Goal: Task Accomplishment & Management: Use online tool/utility

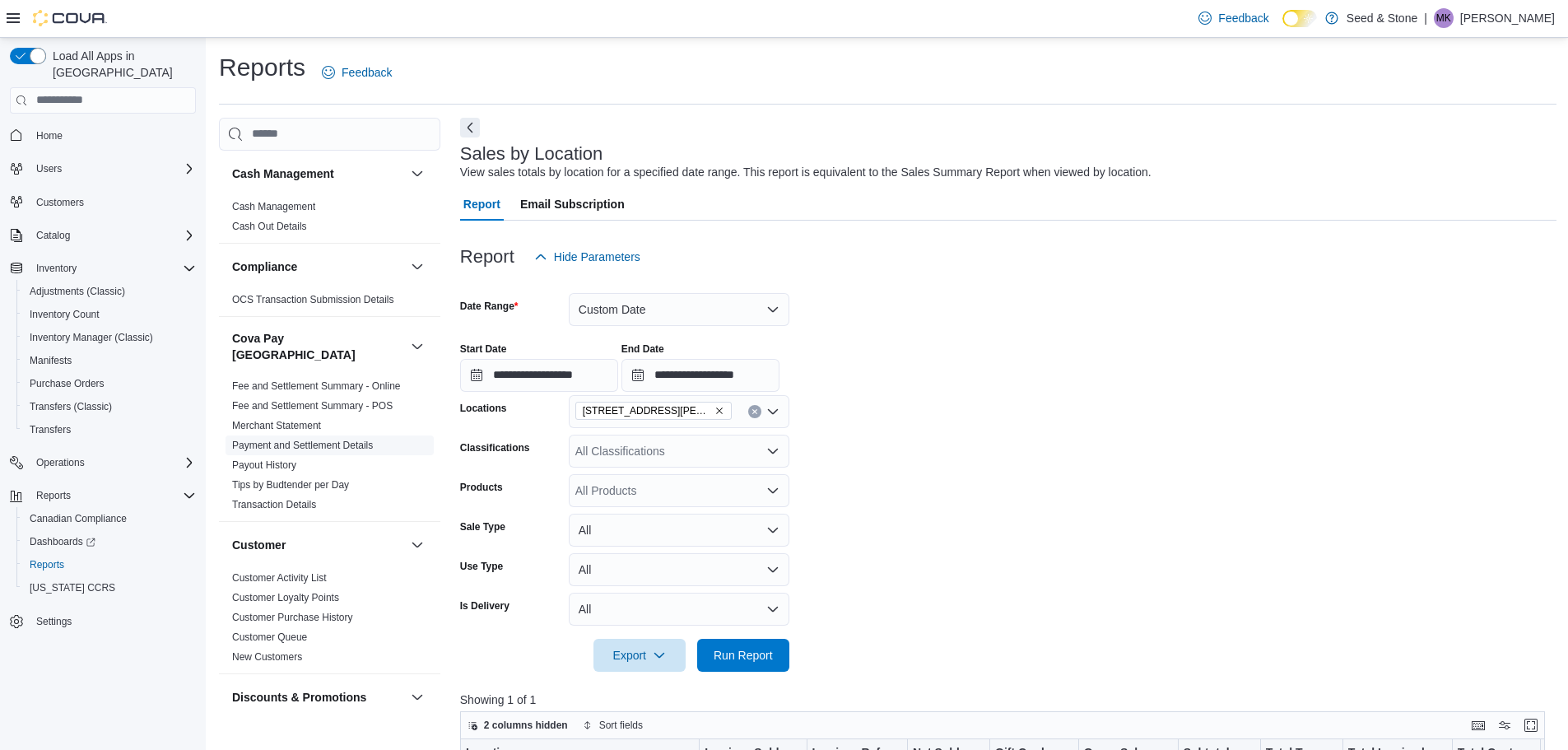
click at [337, 440] on link "Payment and Settlement Details" at bounding box center [302, 445] width 140 height 11
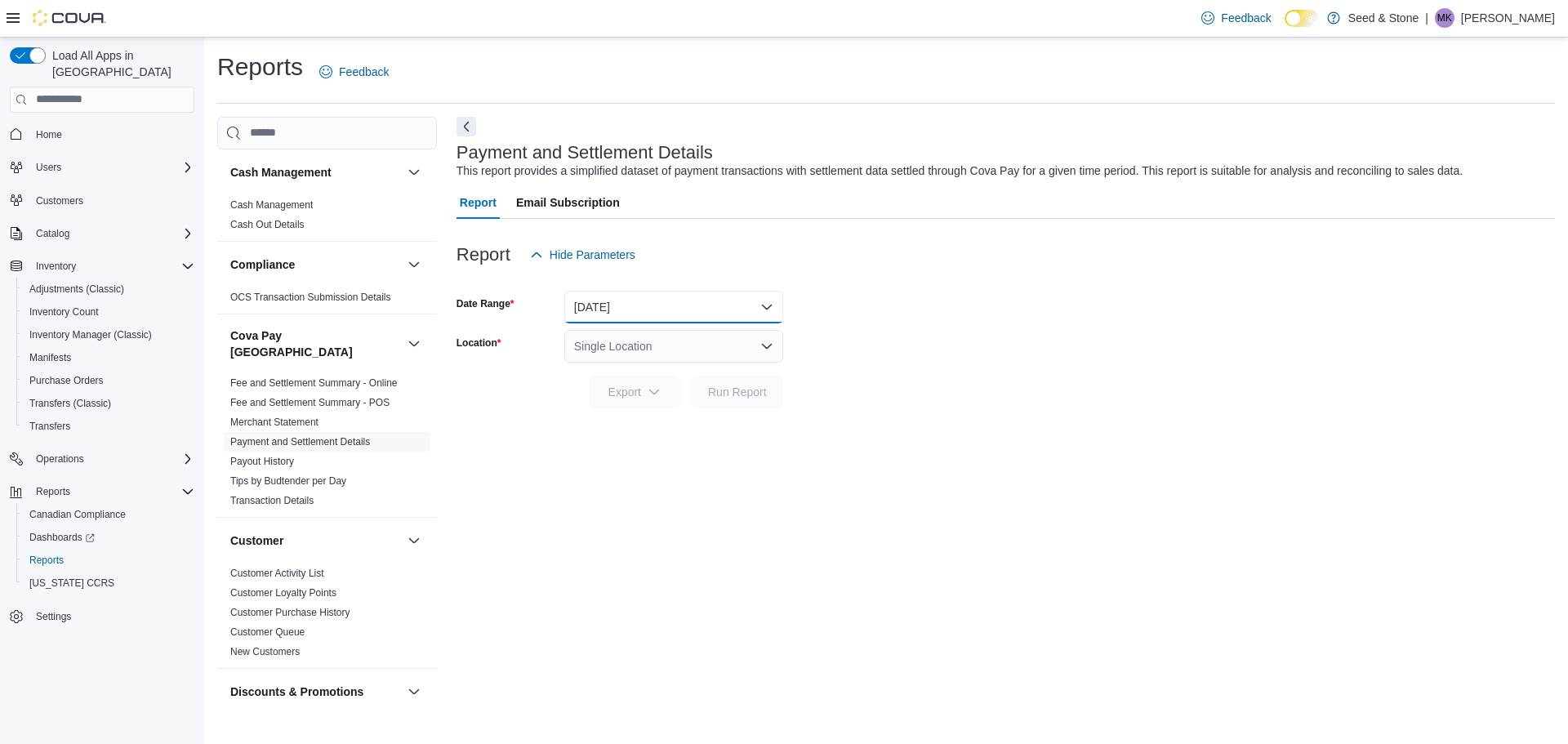
click at [646, 316] on button "[DATE]" at bounding box center [673, 308] width 219 height 33
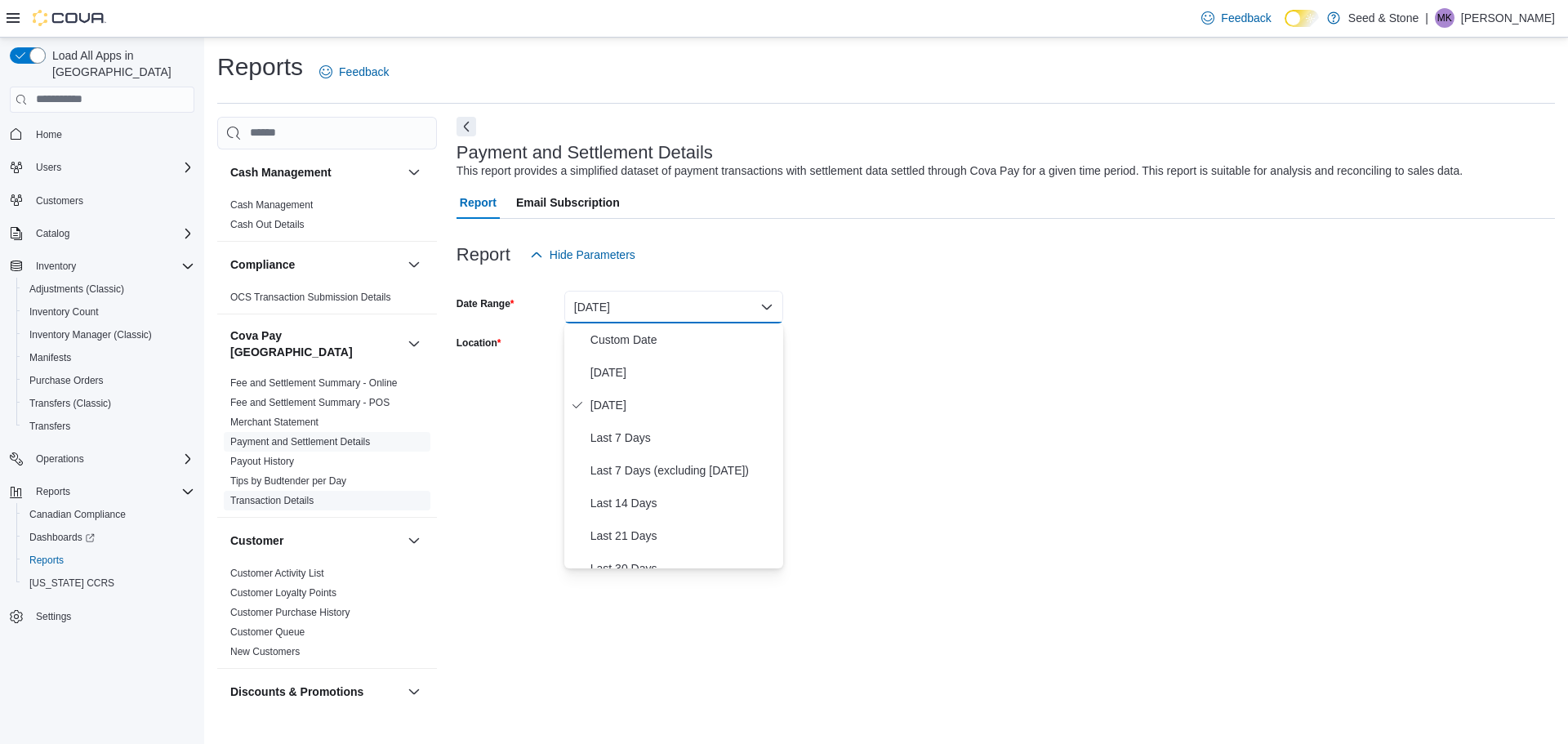
click at [282, 495] on link "Transaction Details" at bounding box center [272, 500] width 84 height 11
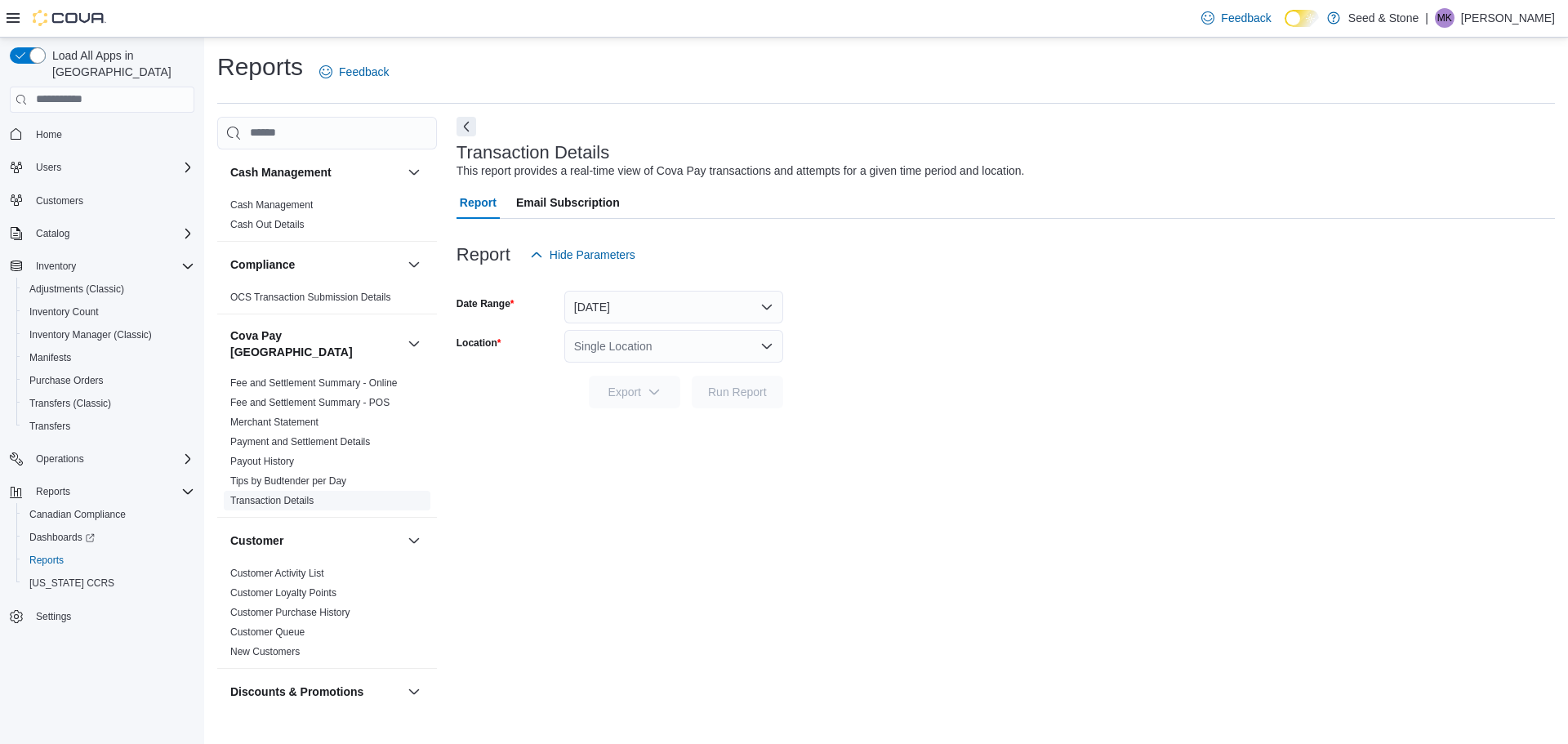
click at [280, 495] on link "Transaction Details" at bounding box center [272, 500] width 84 height 11
click at [664, 314] on button "[DATE]" at bounding box center [673, 308] width 219 height 33
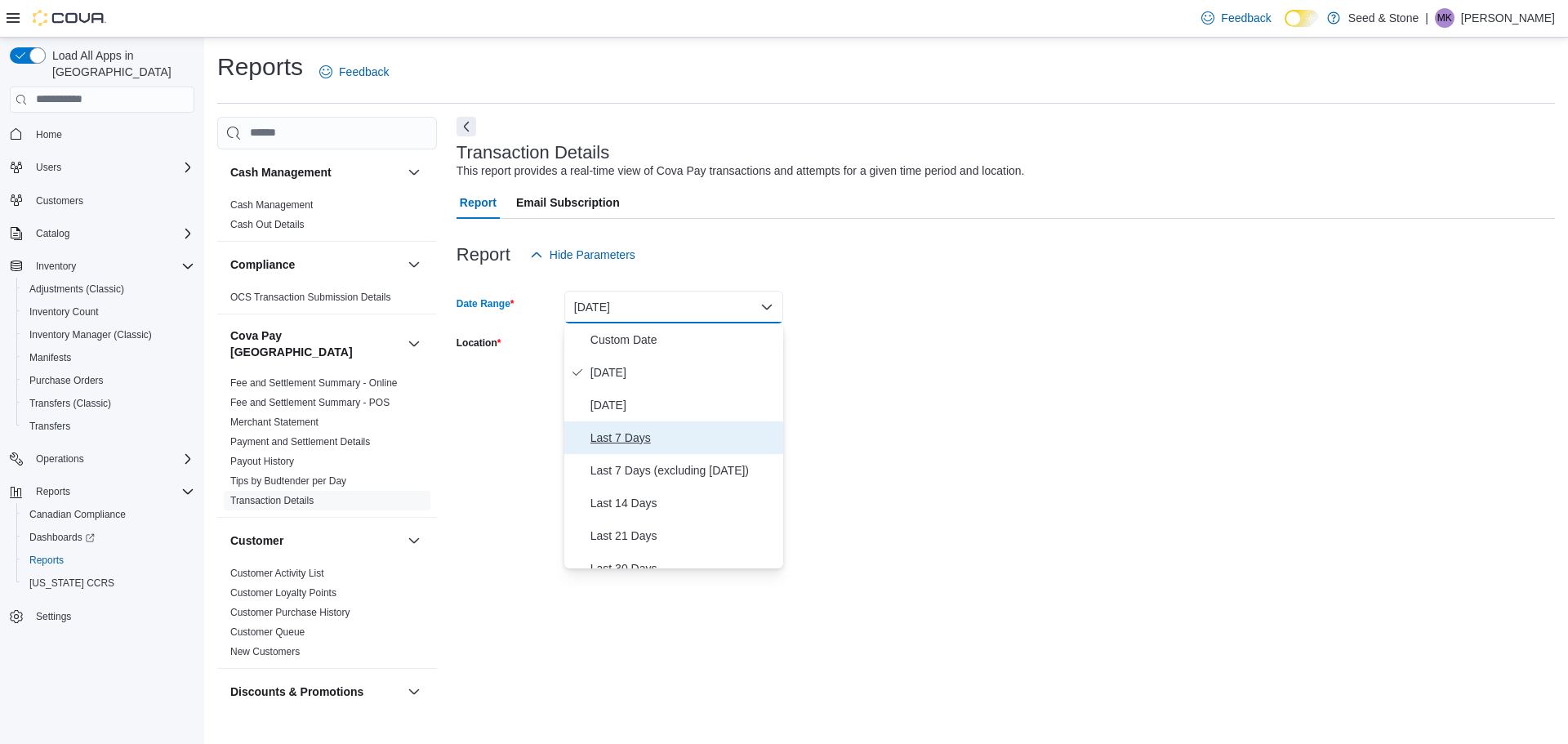
drag, startPoint x: 624, startPoint y: 430, endPoint x: 656, endPoint y: 419, distance: 33.8
click at [624, 431] on span "Last 7 Days" at bounding box center [684, 437] width 186 height 20
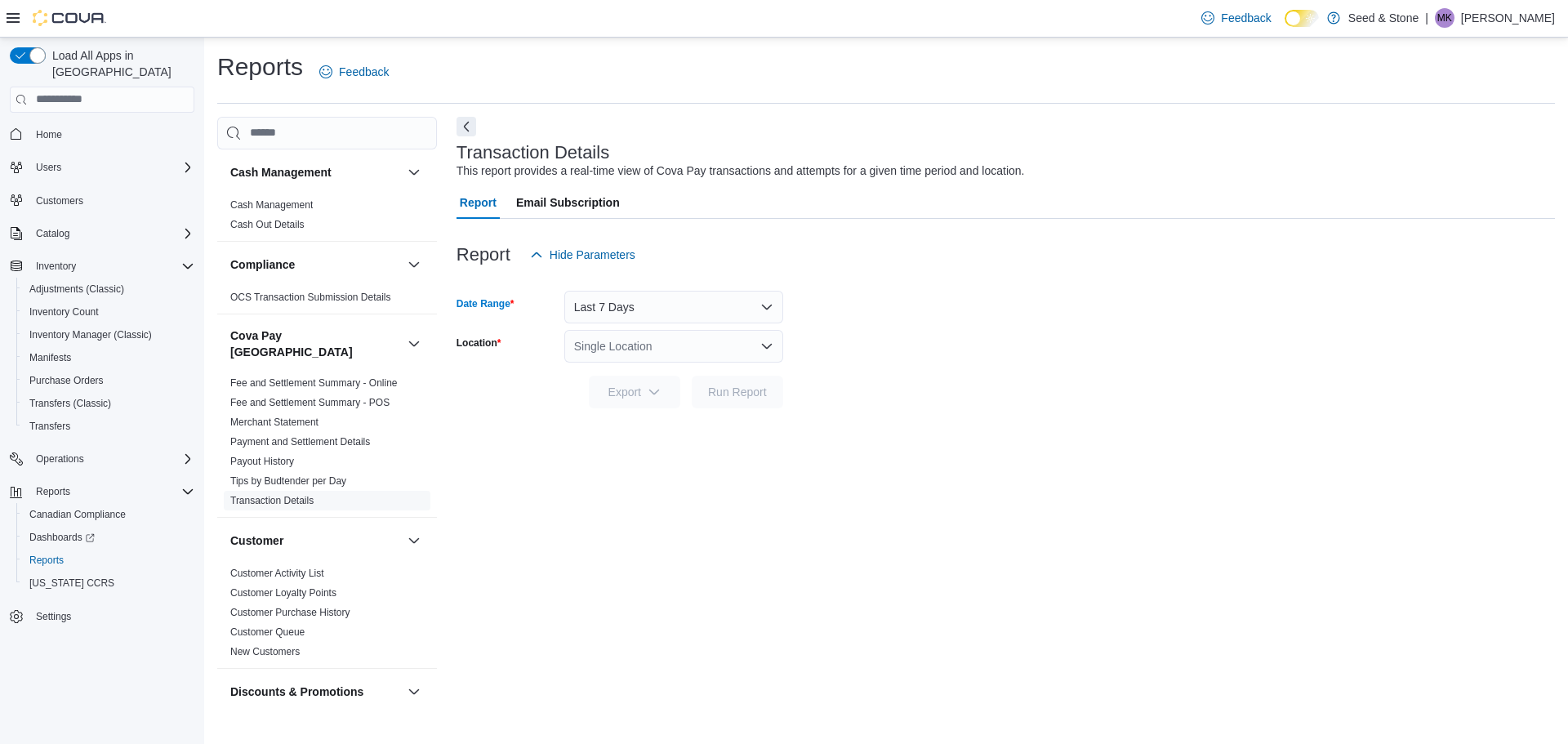
click at [722, 360] on div "Single Location" at bounding box center [673, 347] width 219 height 33
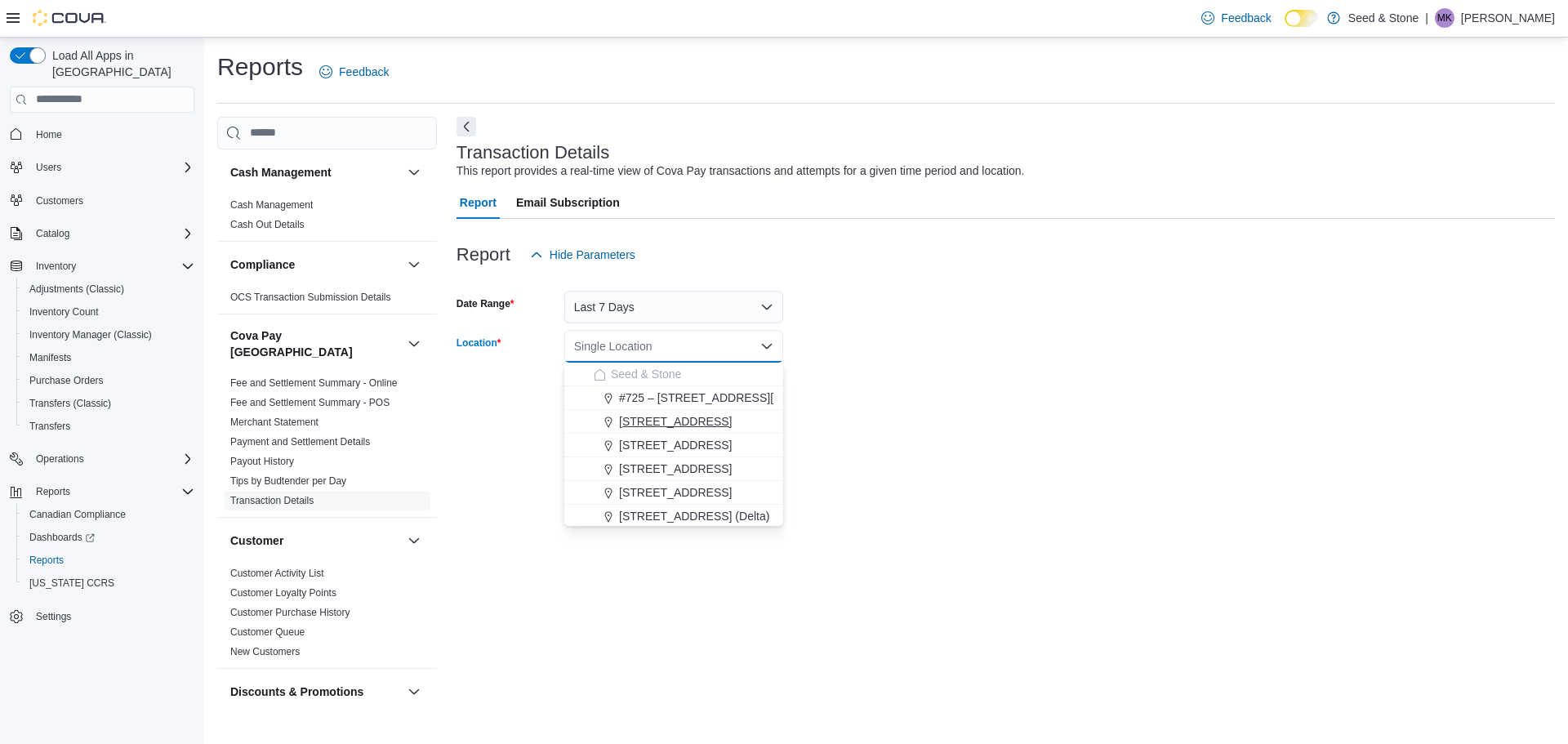
click at [700, 423] on span "[STREET_ADDRESS]" at bounding box center [675, 422] width 112 height 17
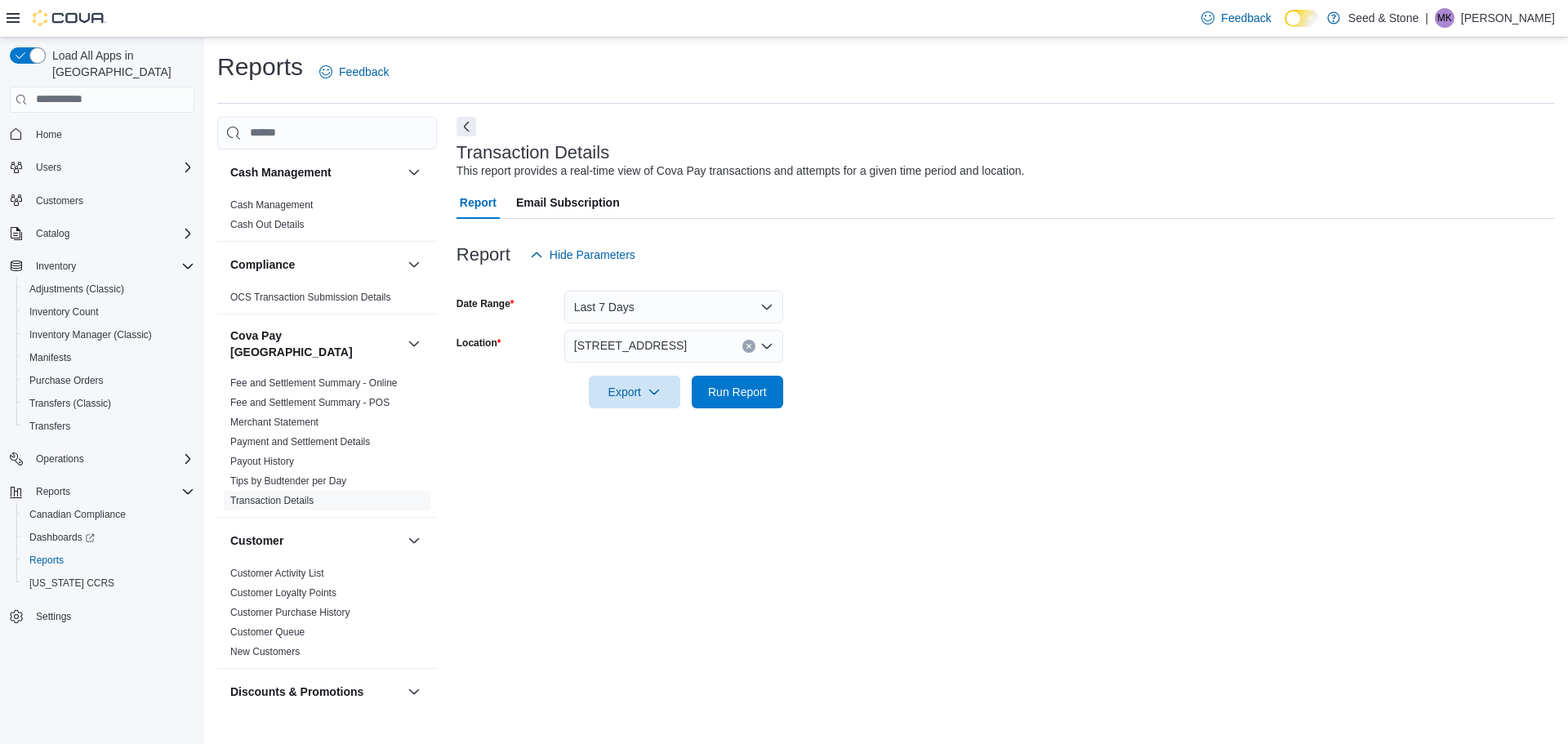
drag, startPoint x: 848, startPoint y: 409, endPoint x: 794, endPoint y: 400, distance: 54.7
click at [843, 404] on div "Report Hide Parameters Date Range Last 7 Days Location [STREET_ADDRESS] Export …" at bounding box center [1005, 323] width 1098 height 209
click at [749, 393] on span "Run Report" at bounding box center [738, 391] width 59 height 17
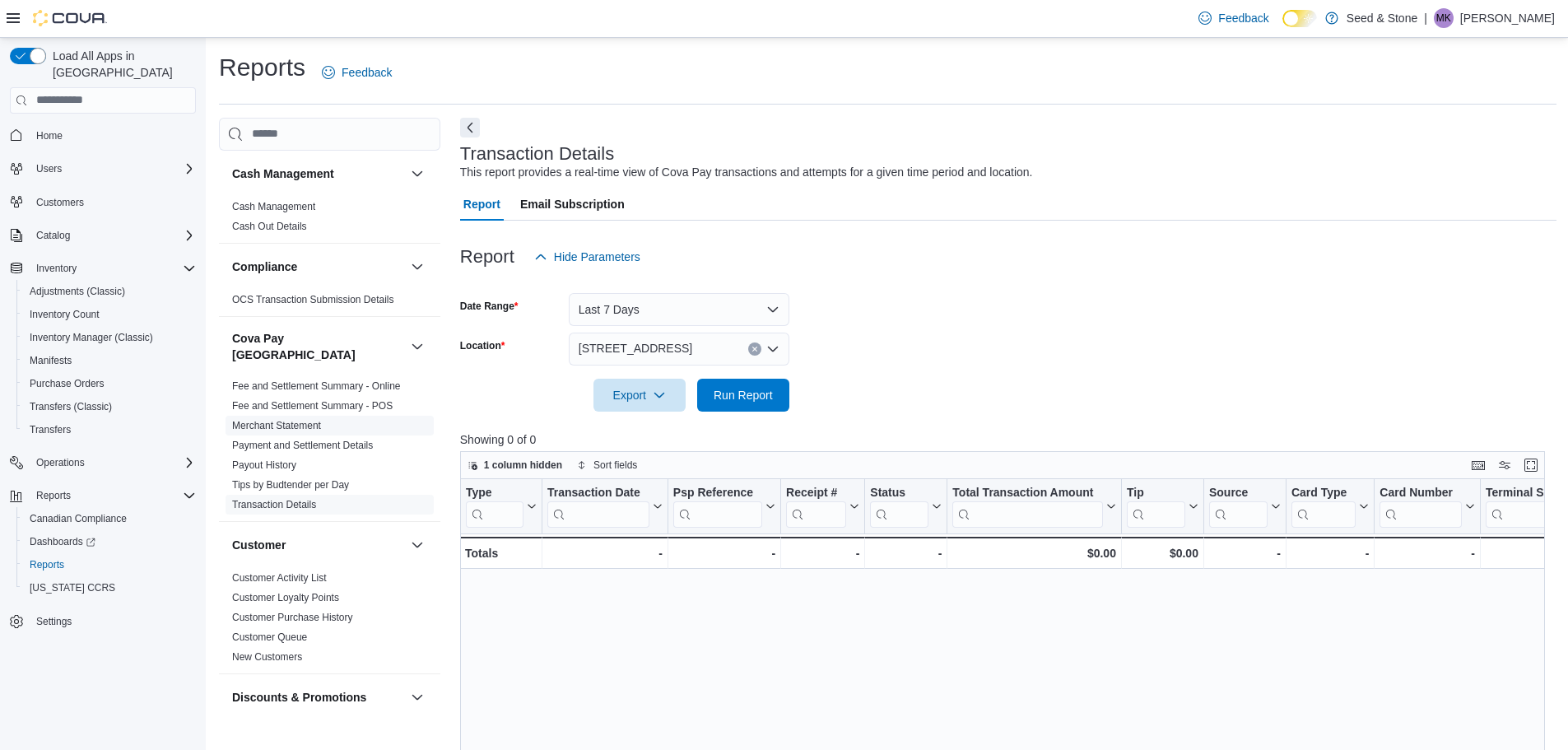
click at [289, 420] on link "Merchant Statement" at bounding box center [276, 425] width 89 height 11
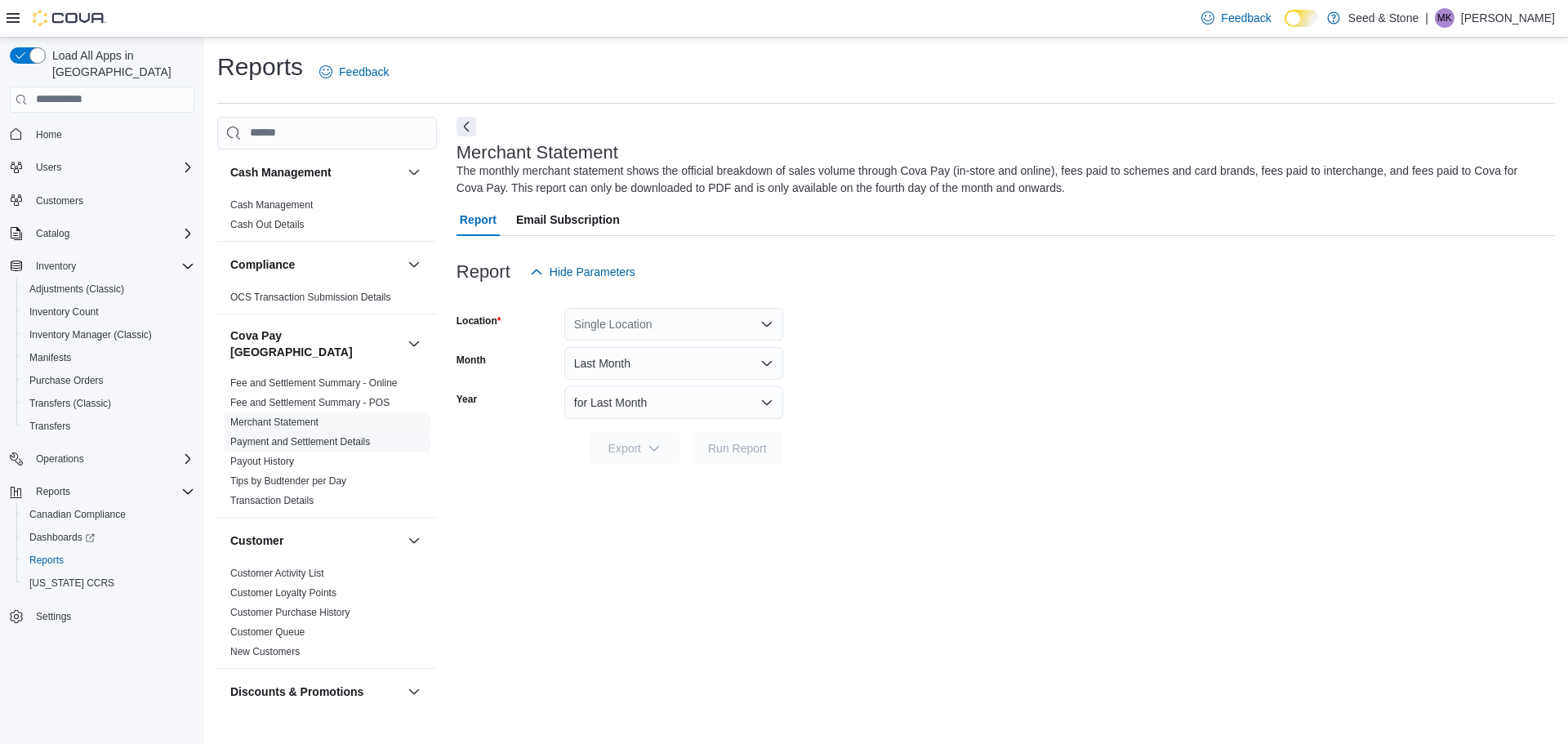
click at [320, 436] on link "Payment and Settlement Details" at bounding box center [300, 442] width 139 height 11
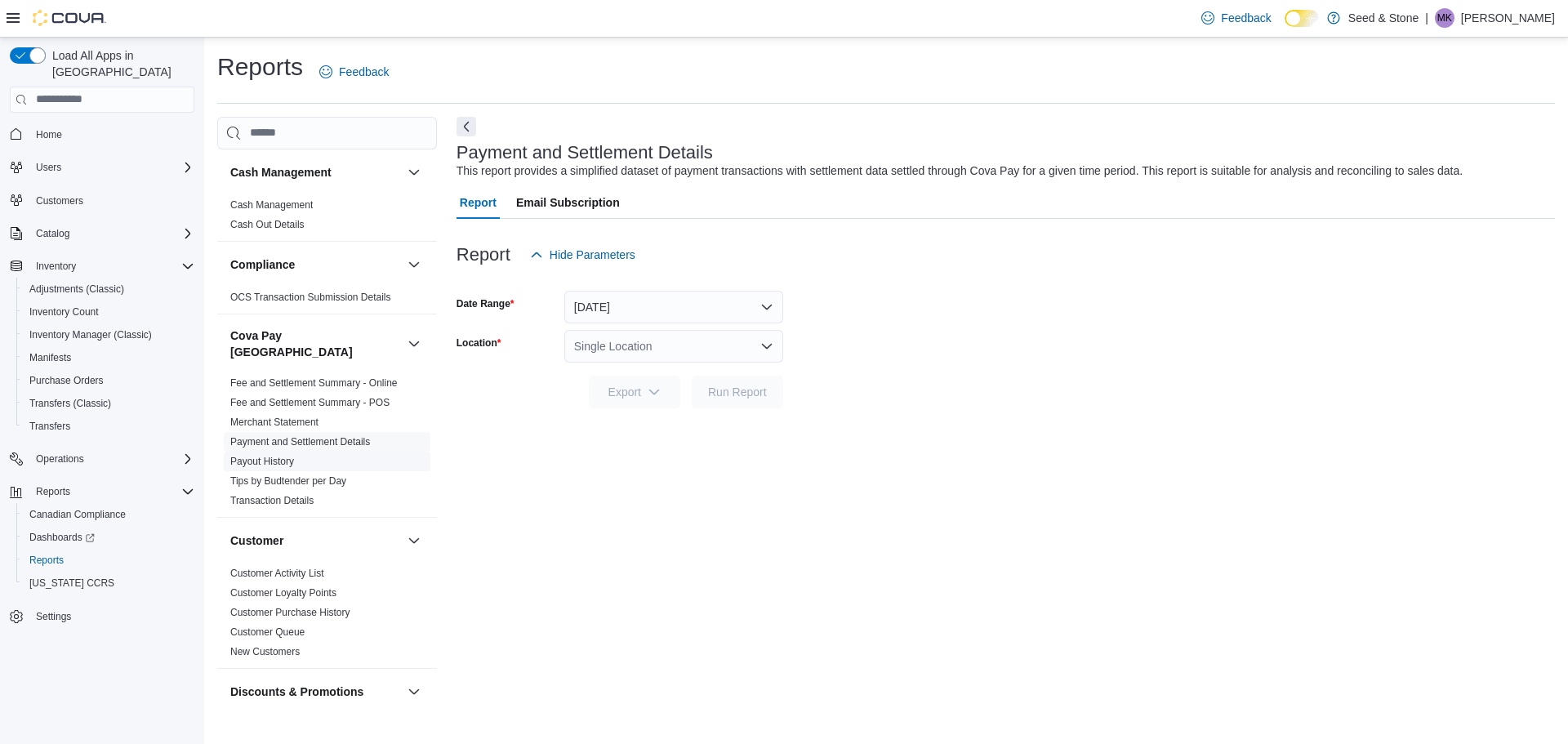
click at [285, 456] on link "Payout History" at bounding box center [261, 461] width 64 height 11
click at [666, 314] on button "[DATE]" at bounding box center [673, 308] width 219 height 33
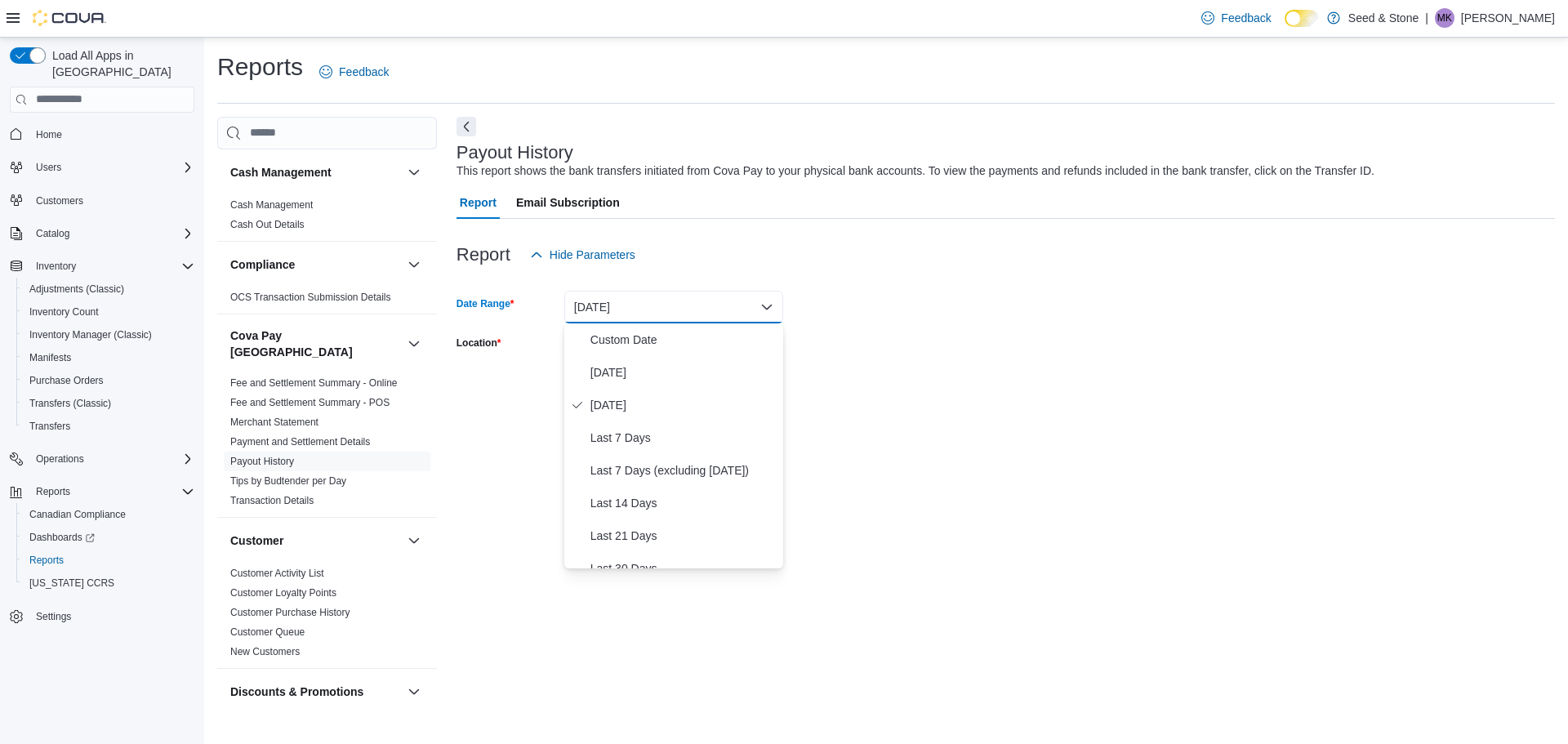
click at [874, 308] on form "Date Range [DATE] Location Single Location Export Run Report" at bounding box center [1005, 340] width 1098 height 138
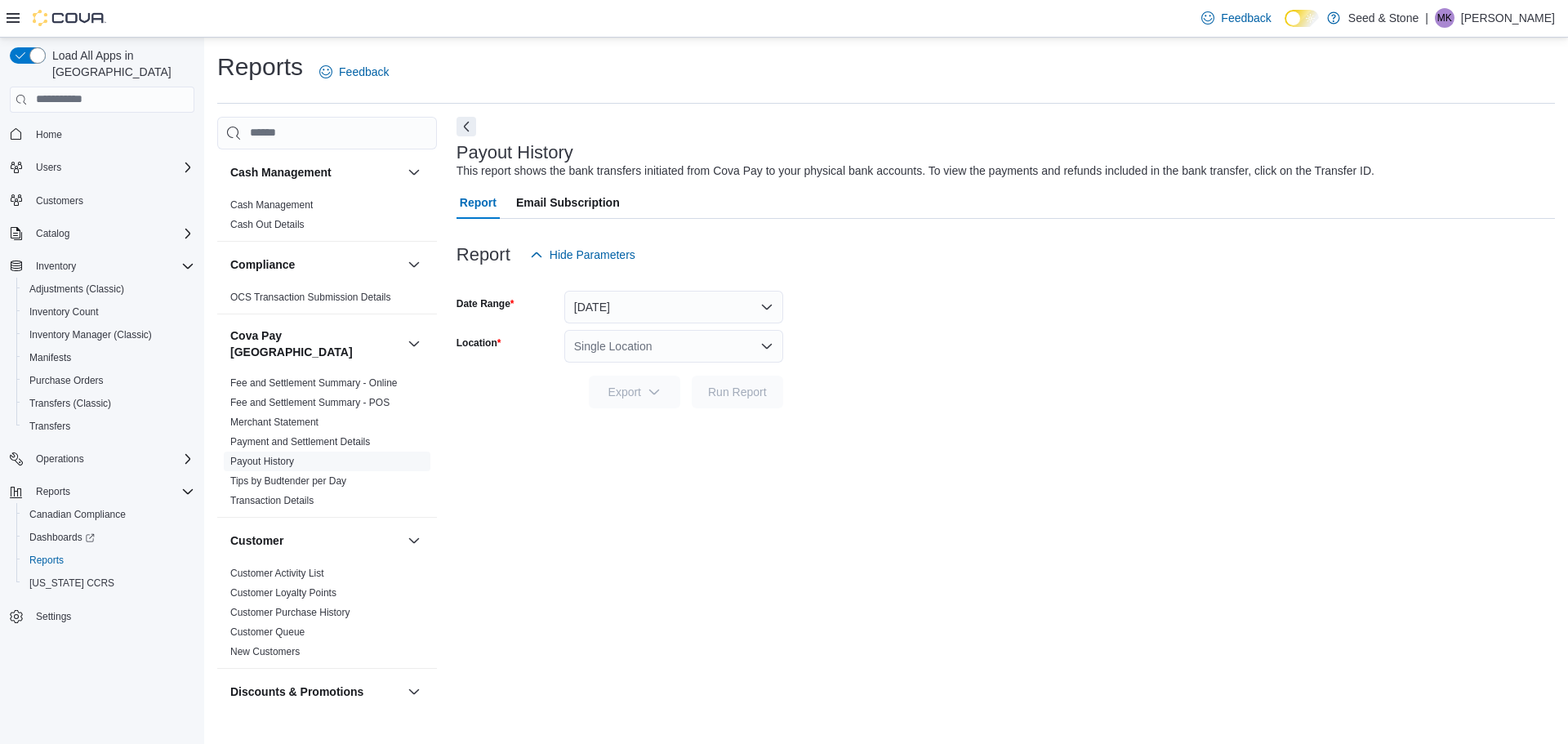
click at [701, 342] on div "Single Location" at bounding box center [673, 347] width 219 height 33
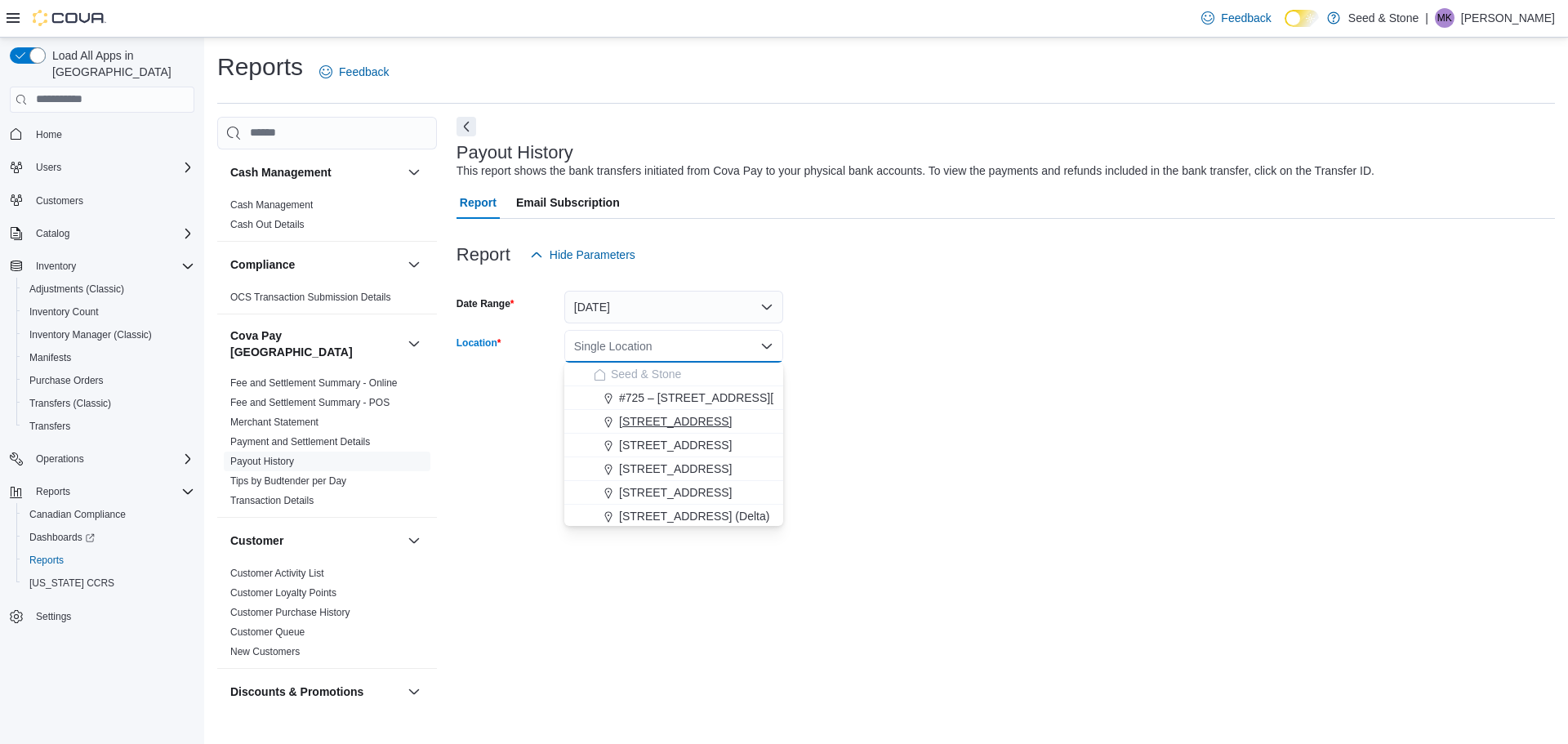
click at [686, 418] on span "[STREET_ADDRESS]" at bounding box center [675, 422] width 112 height 17
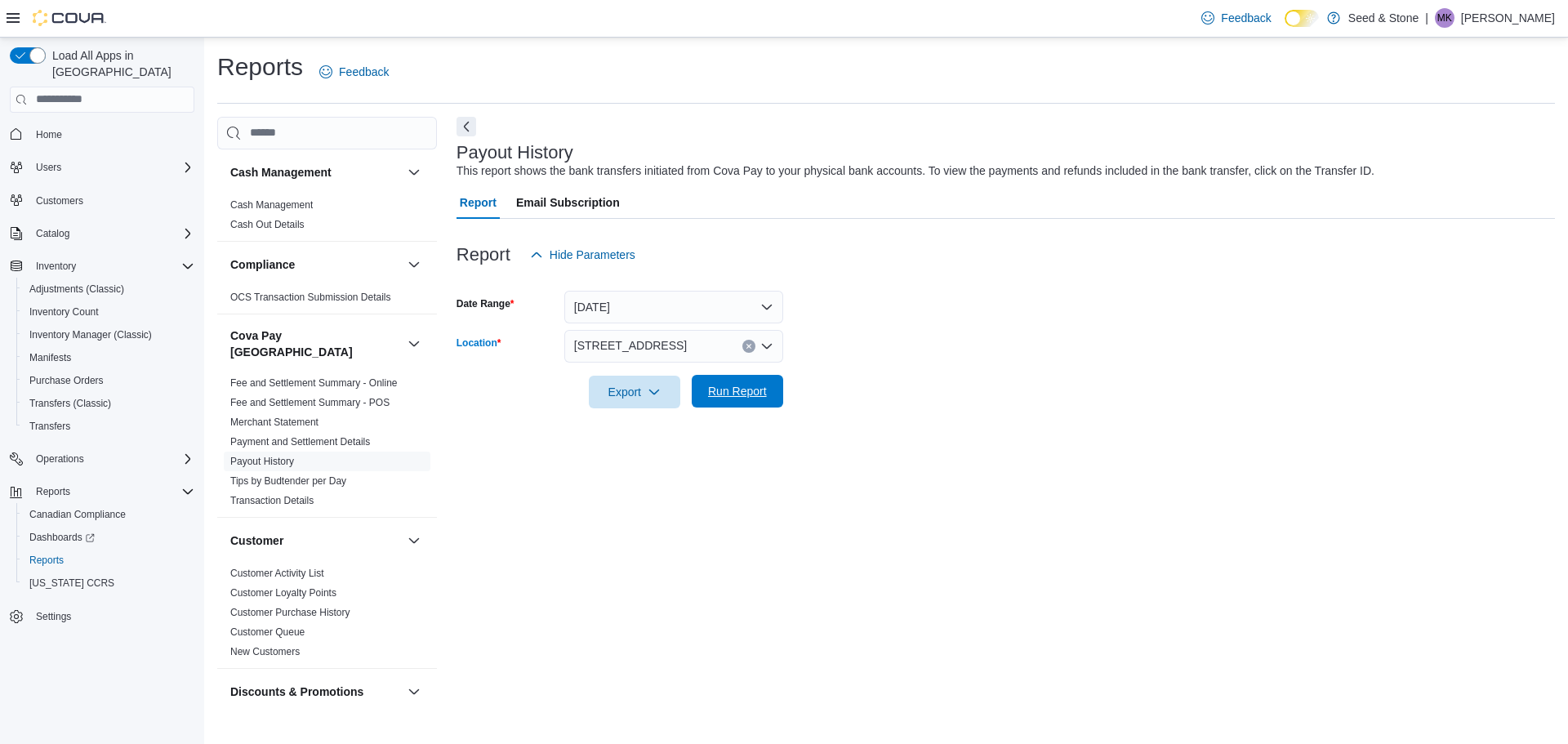
click at [740, 398] on span "Run Report" at bounding box center [738, 391] width 59 height 17
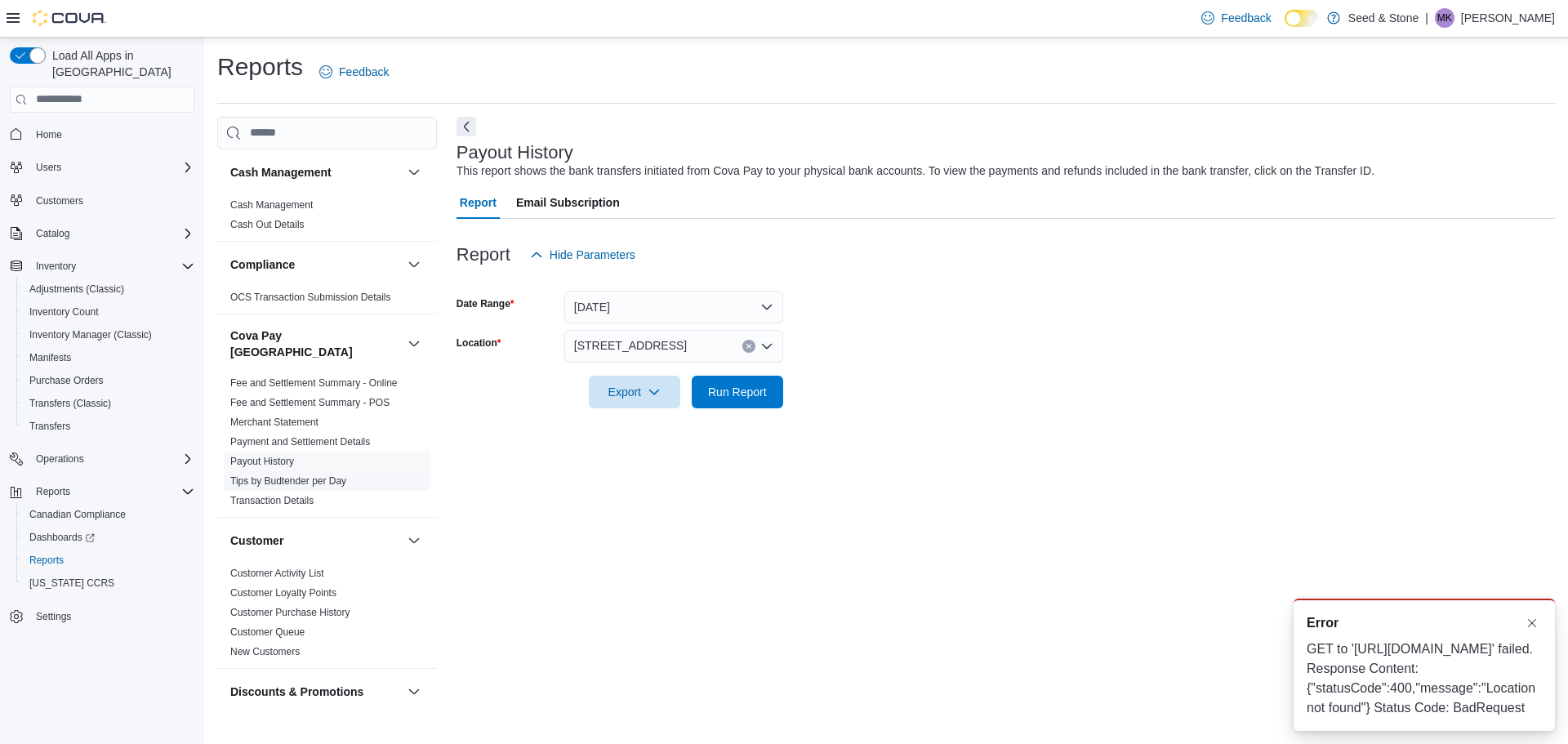
click at [312, 476] on link "Tips by Budtender per Day" at bounding box center [287, 481] width 116 height 11
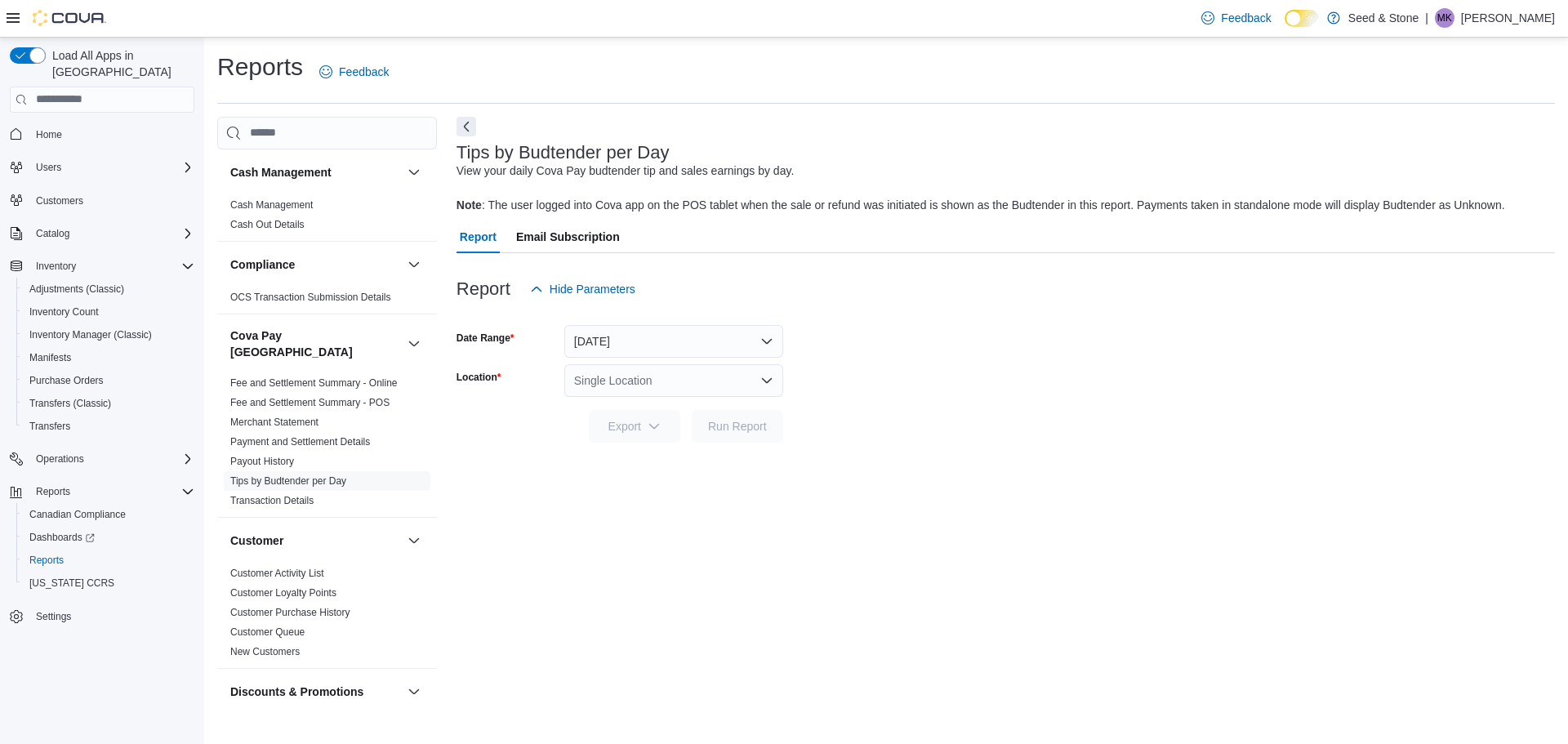
click at [1041, 435] on form "Date Range [DATE] Location Single Location Export Run Report" at bounding box center [1005, 375] width 1098 height 138
click at [387, 397] on link "Fee and Settlement Summary - POS" at bounding box center [309, 402] width 159 height 11
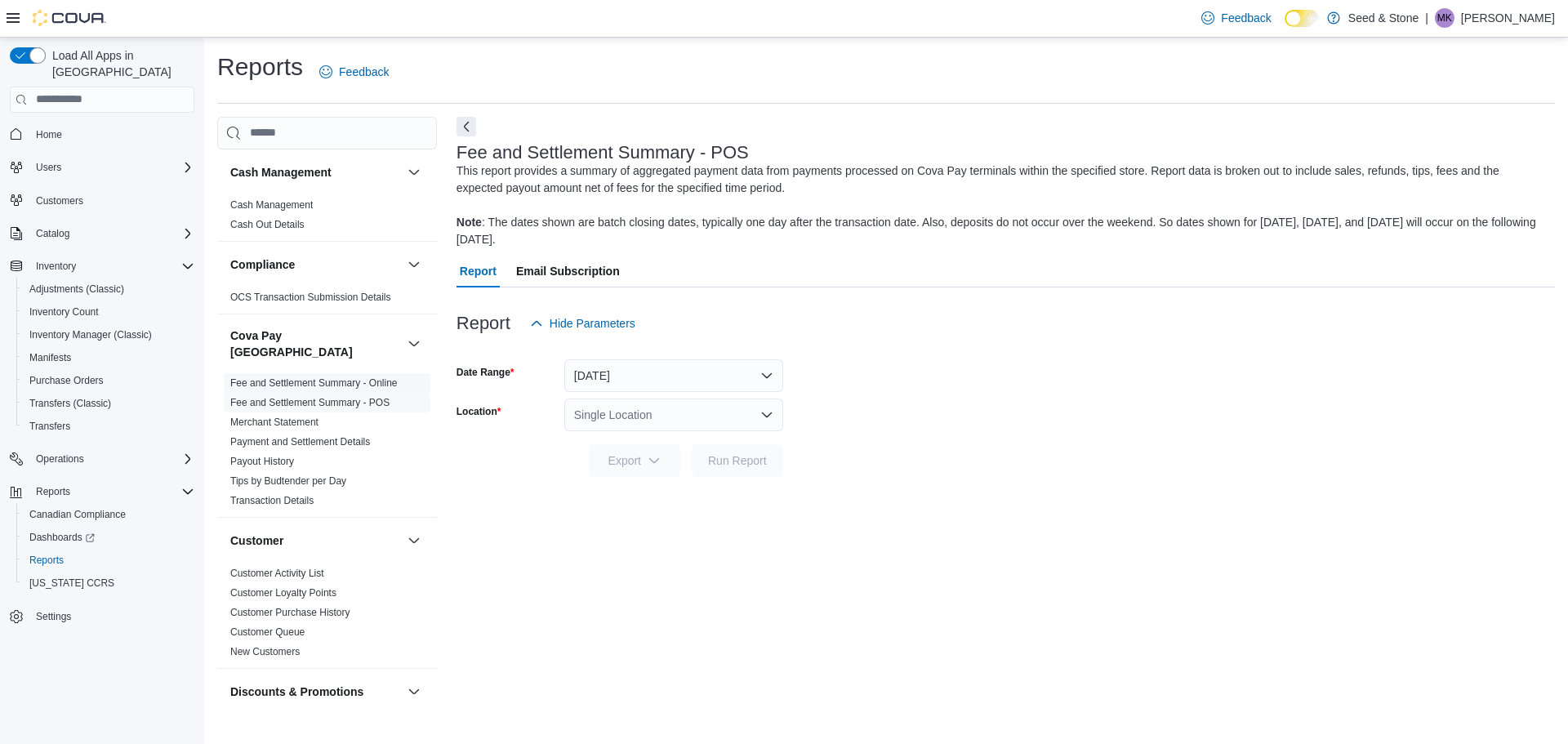
click at [359, 377] on link "Fee and Settlement Summary - Online" at bounding box center [314, 382] width 167 height 11
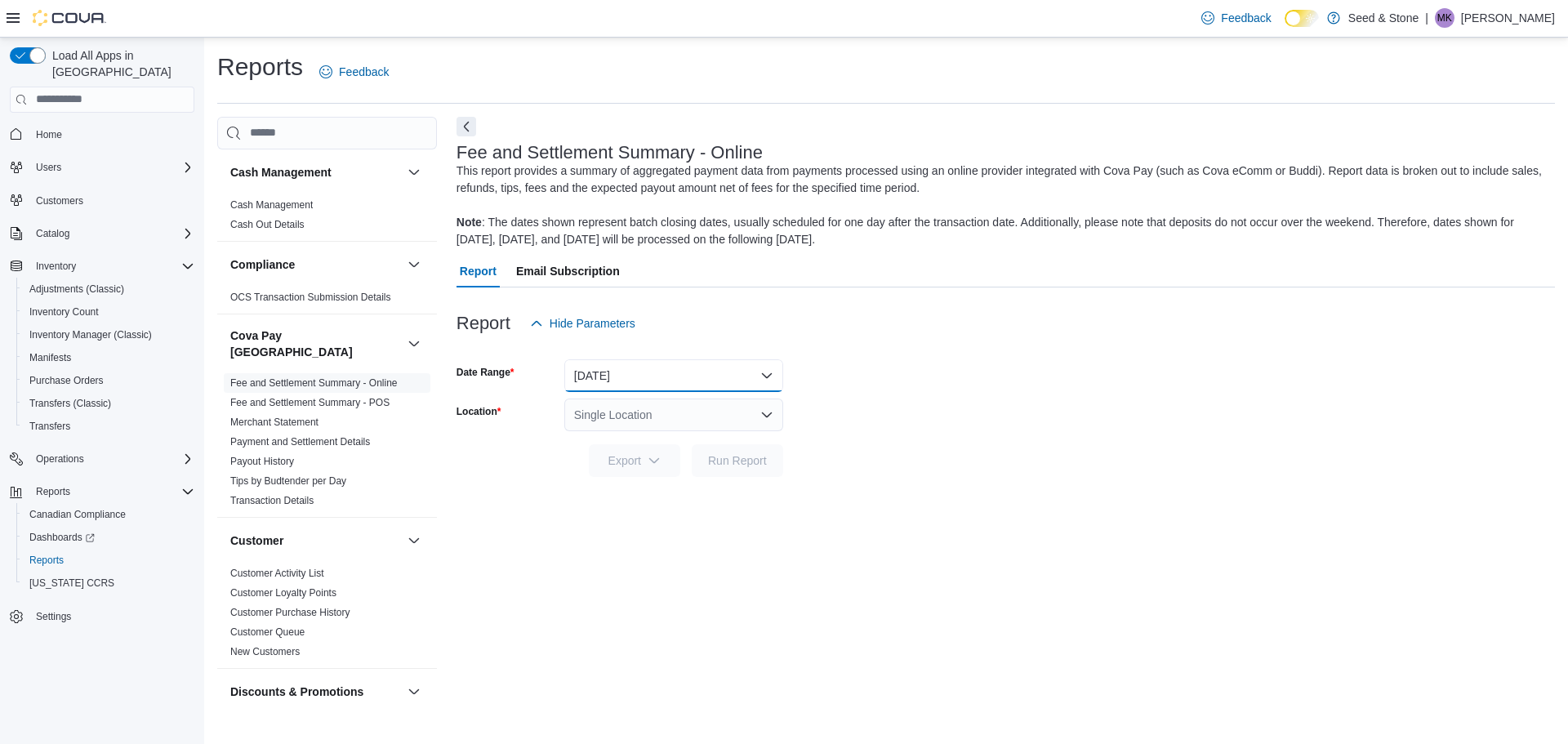
click at [678, 375] on button "[DATE]" at bounding box center [673, 376] width 219 height 33
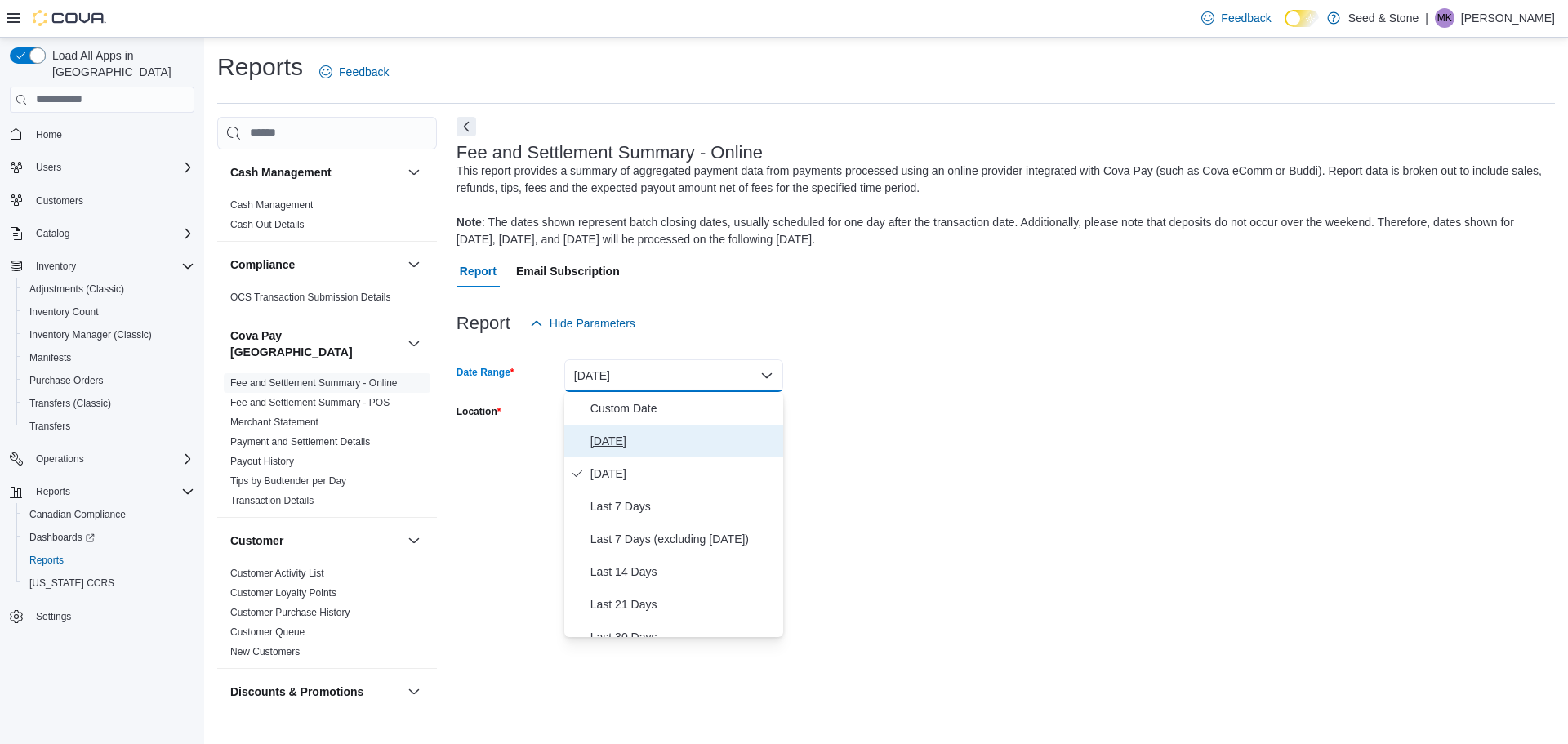
click at [597, 436] on span "[DATE]" at bounding box center [684, 441] width 186 height 20
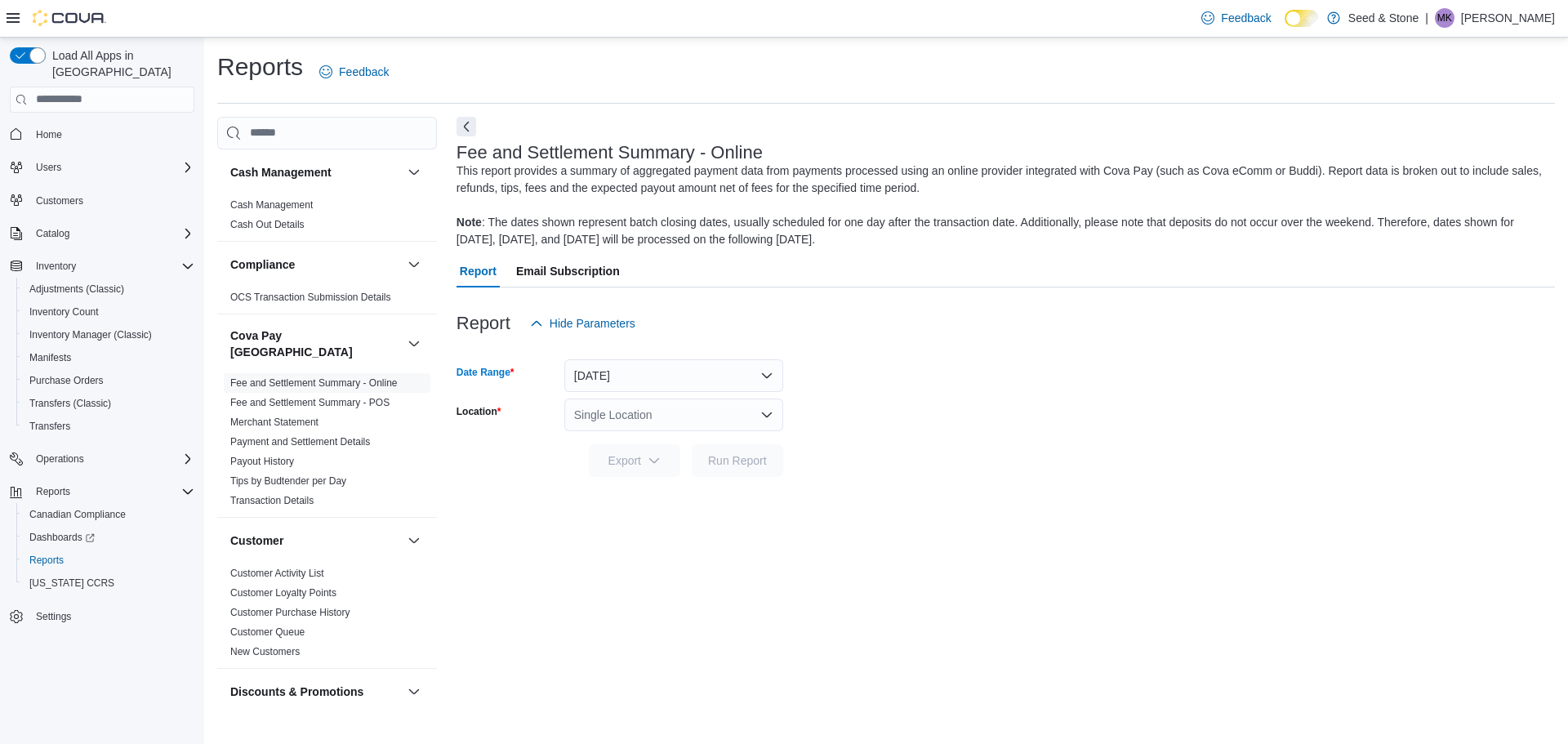
click at [899, 383] on form "Date Range [DATE] Location Single Location Export Run Report" at bounding box center [1005, 409] width 1098 height 138
click at [672, 409] on div "Single Location" at bounding box center [673, 416] width 219 height 33
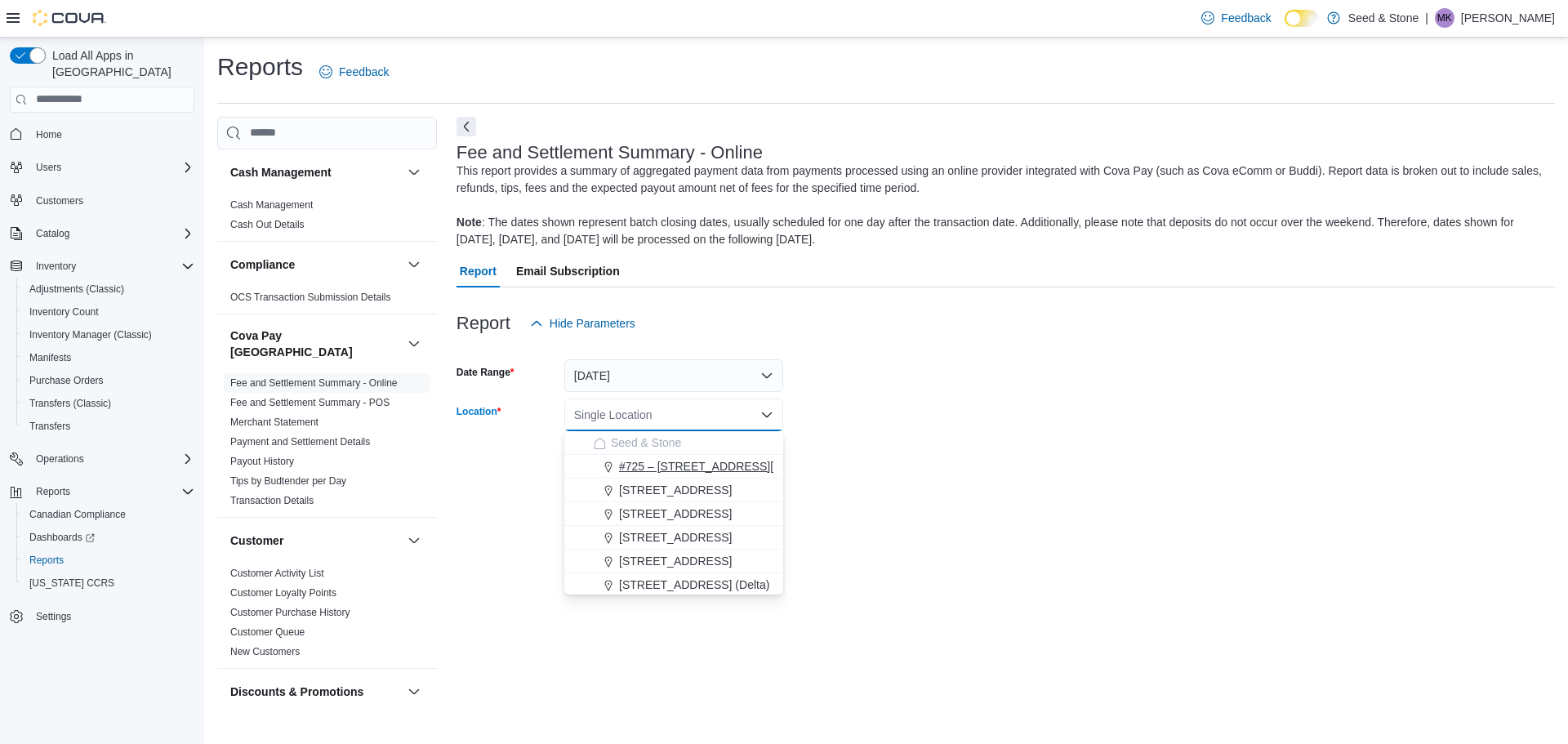
click at [718, 469] on span "#725 – [STREET_ADDRESS][PERSON_NAME])" at bounding box center [744, 466] width 249 height 17
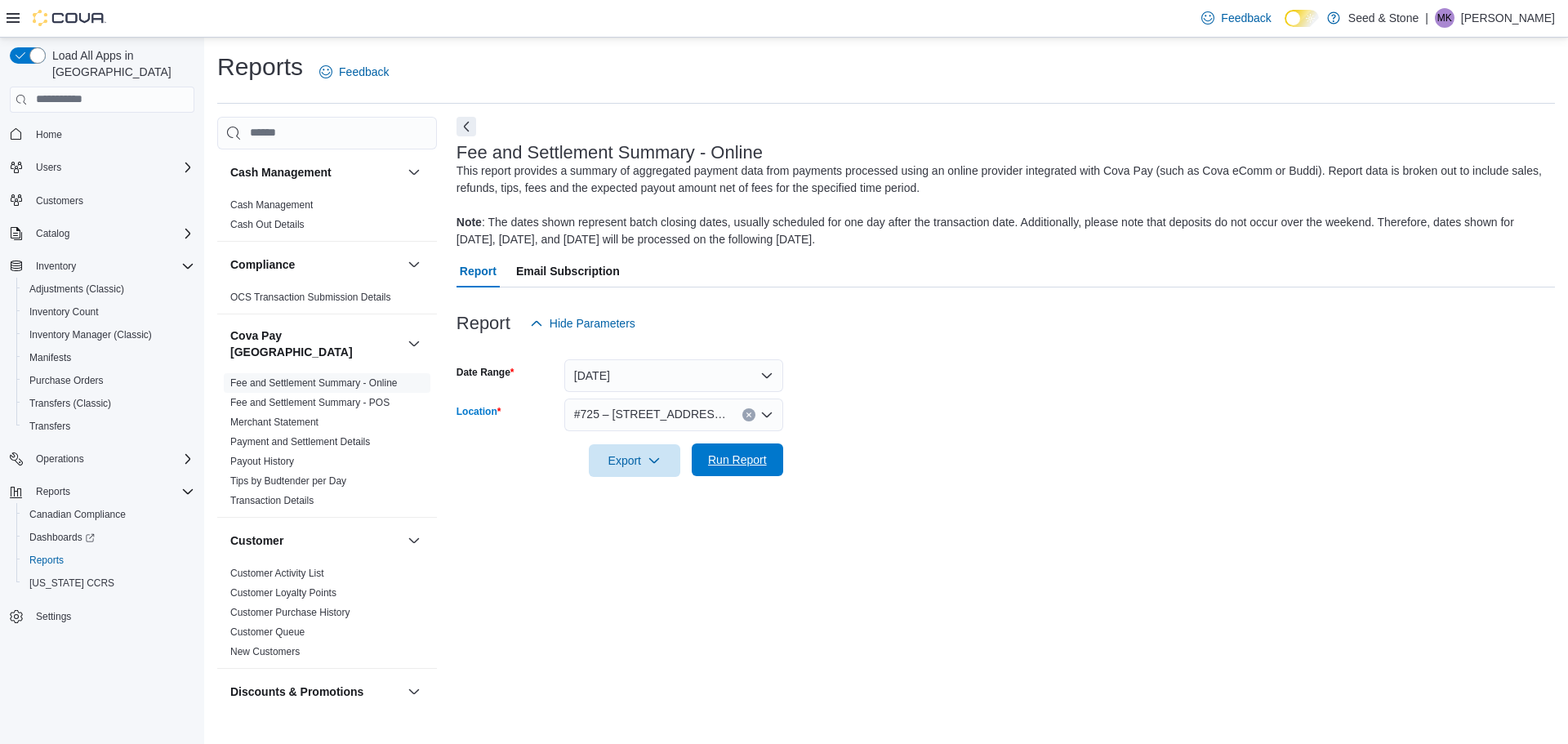
click at [755, 463] on span "Run Report" at bounding box center [738, 460] width 59 height 17
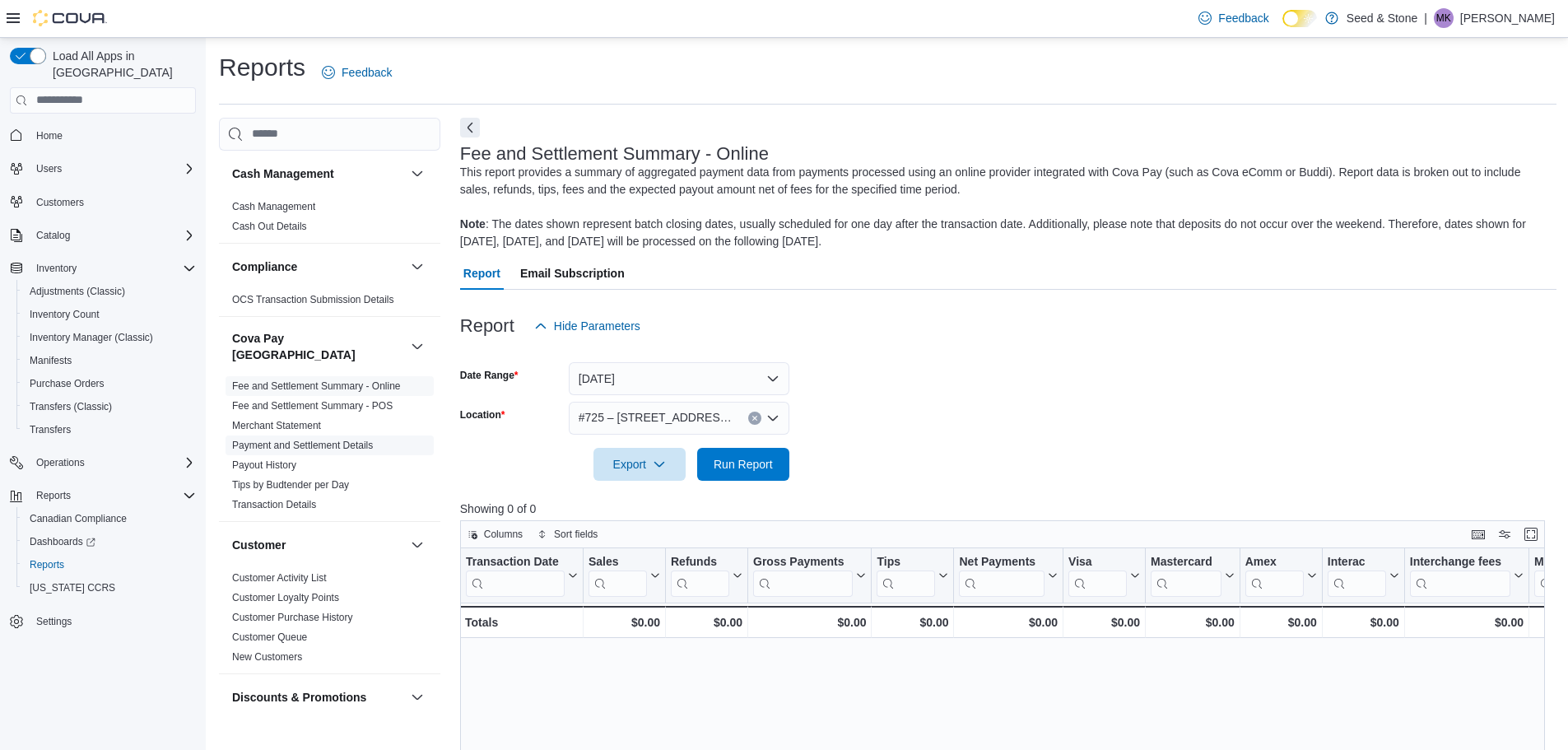
click at [360, 440] on link "Payment and Settlement Details" at bounding box center [302, 445] width 140 height 11
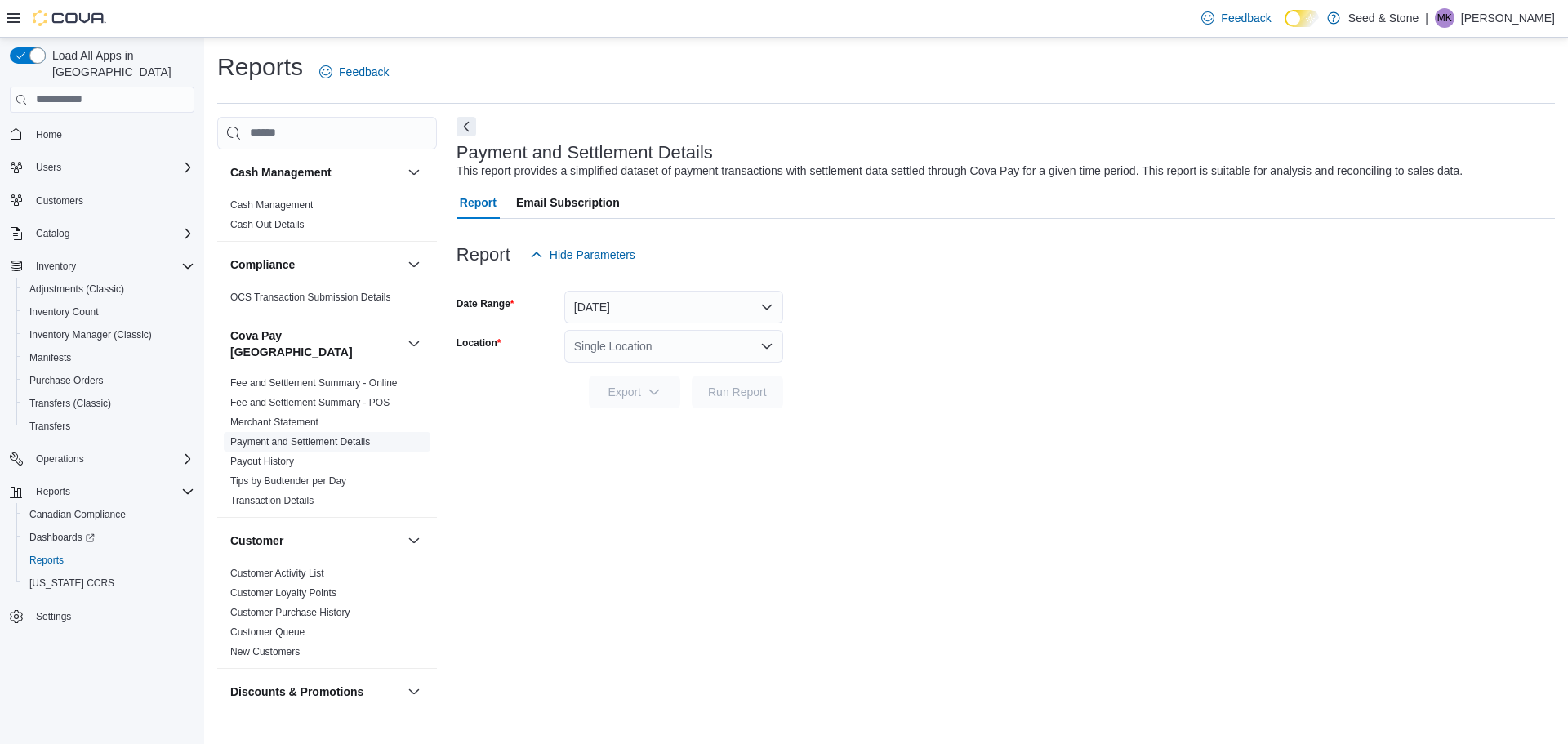
click at [339, 436] on link "Payment and Settlement Details" at bounding box center [300, 442] width 139 height 11
click at [637, 312] on button "[DATE]" at bounding box center [673, 308] width 219 height 33
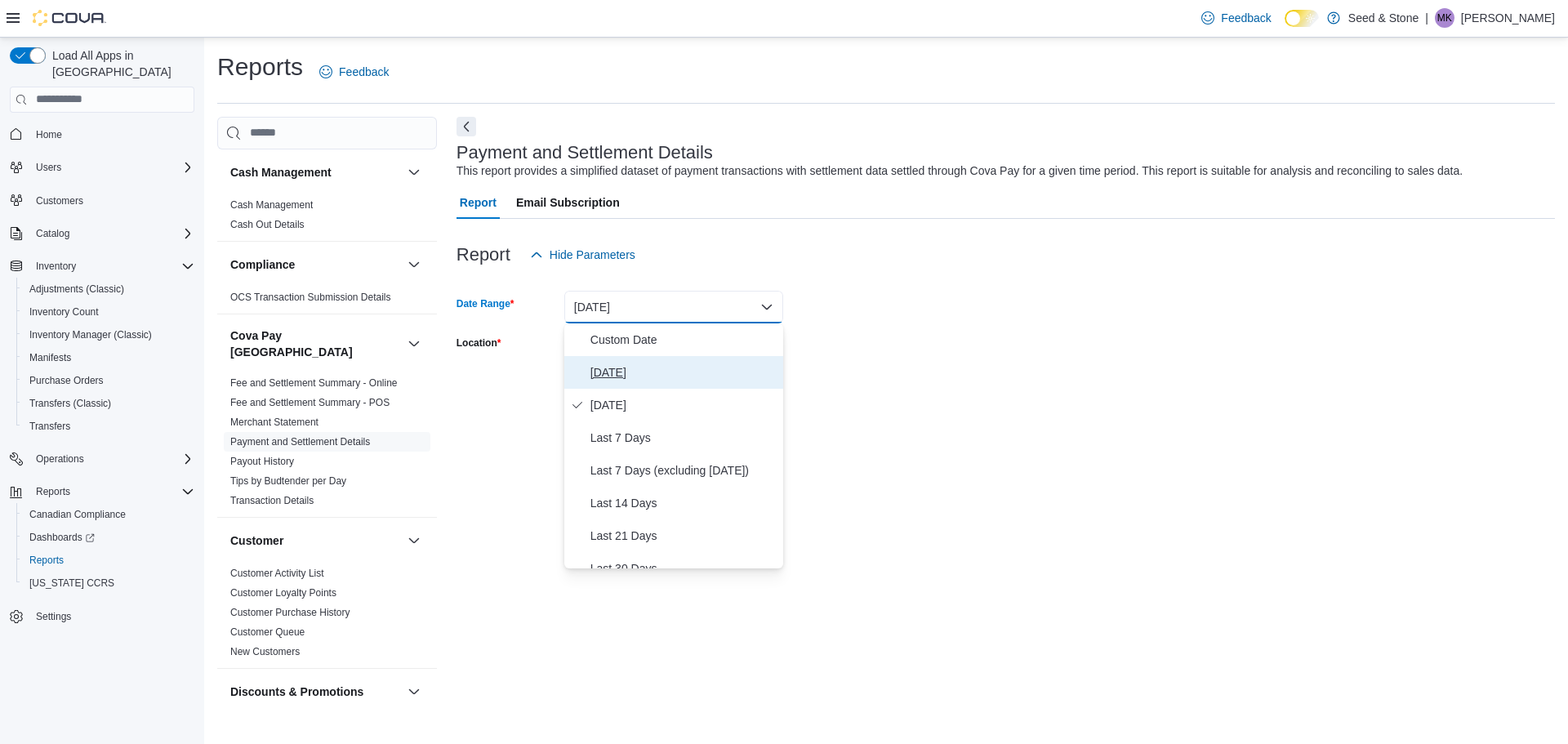
click at [609, 372] on span "[DATE]" at bounding box center [684, 372] width 186 height 20
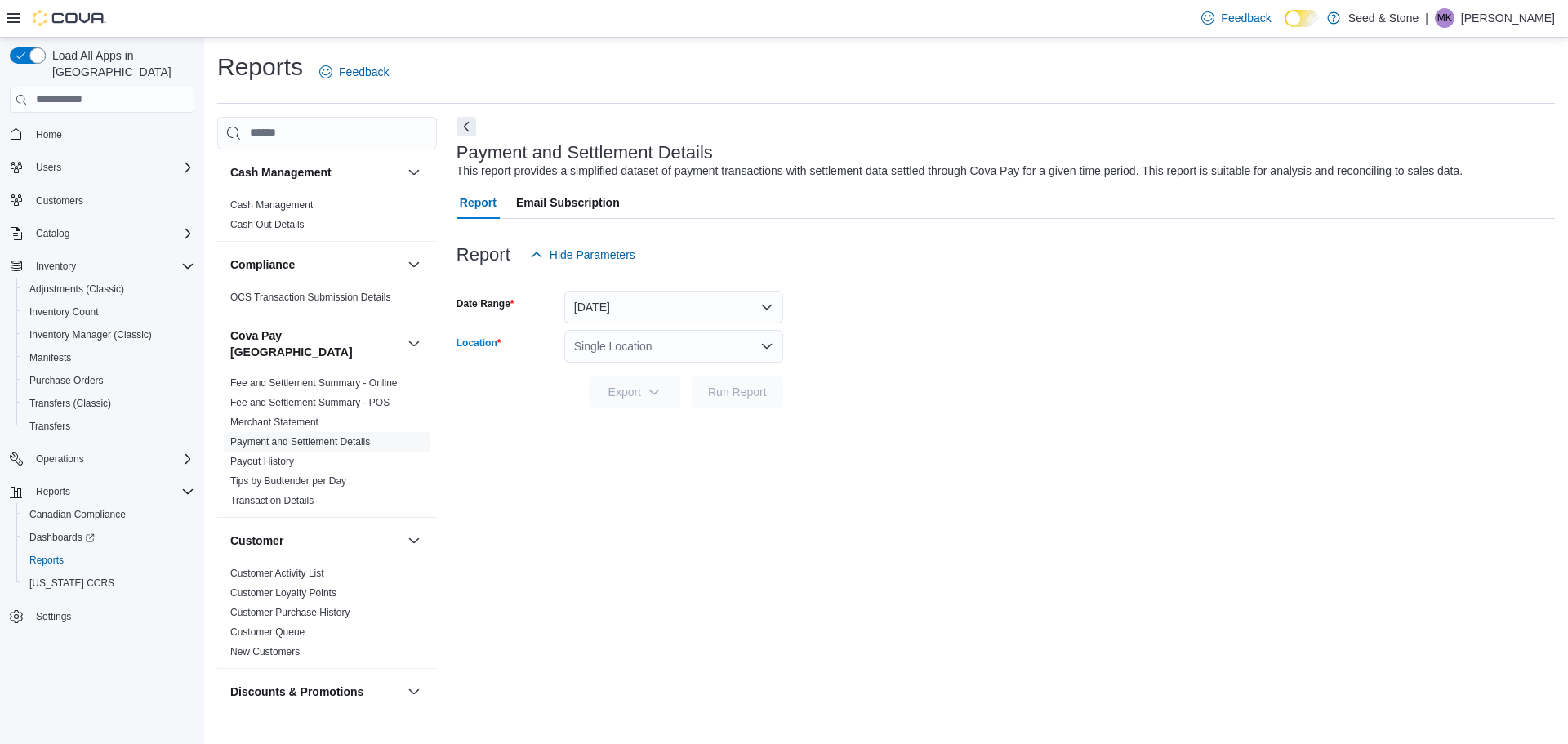
click at [674, 342] on div "Single Location" at bounding box center [673, 347] width 219 height 33
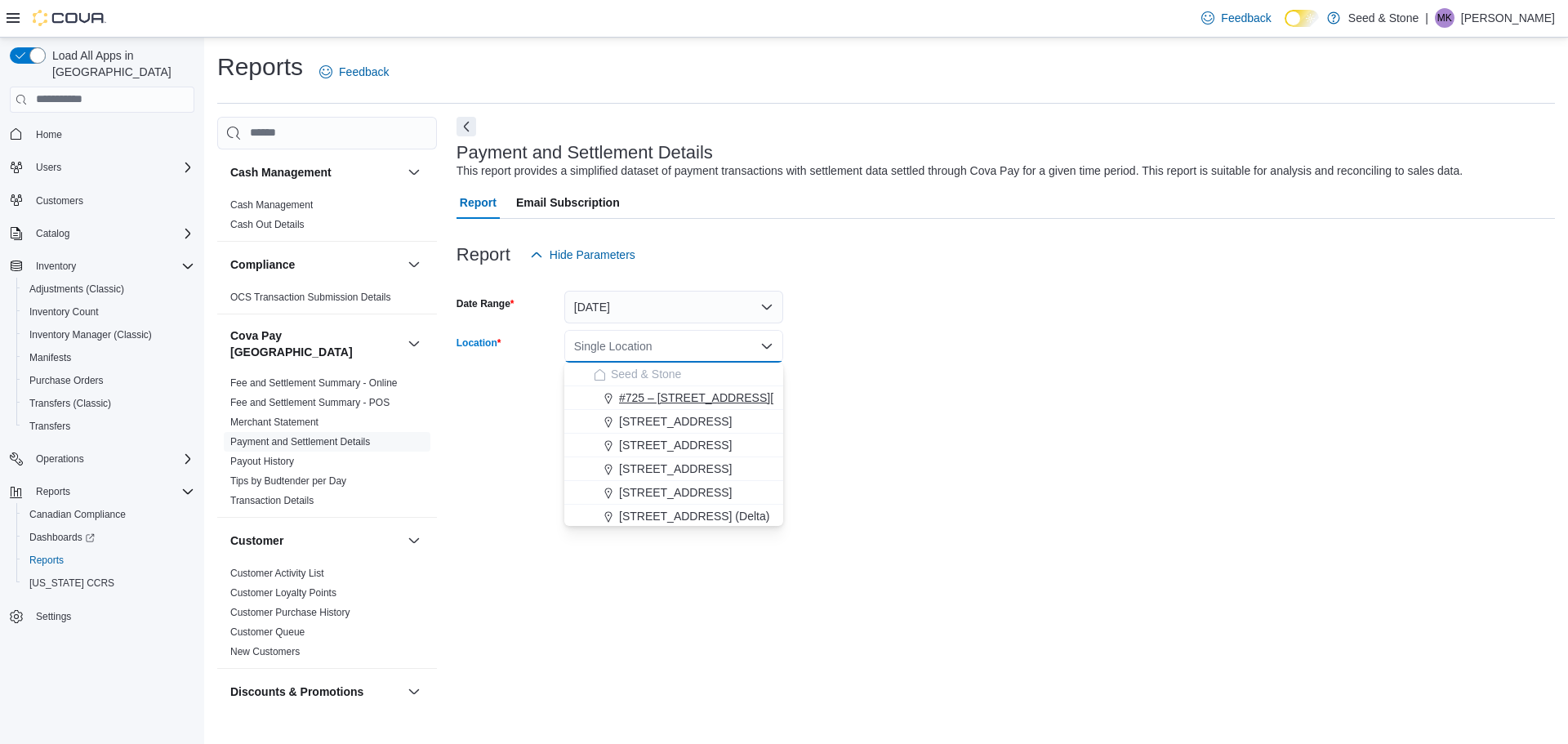
click at [677, 395] on span "#725 – [STREET_ADDRESS][PERSON_NAME])" at bounding box center [744, 397] width 249 height 17
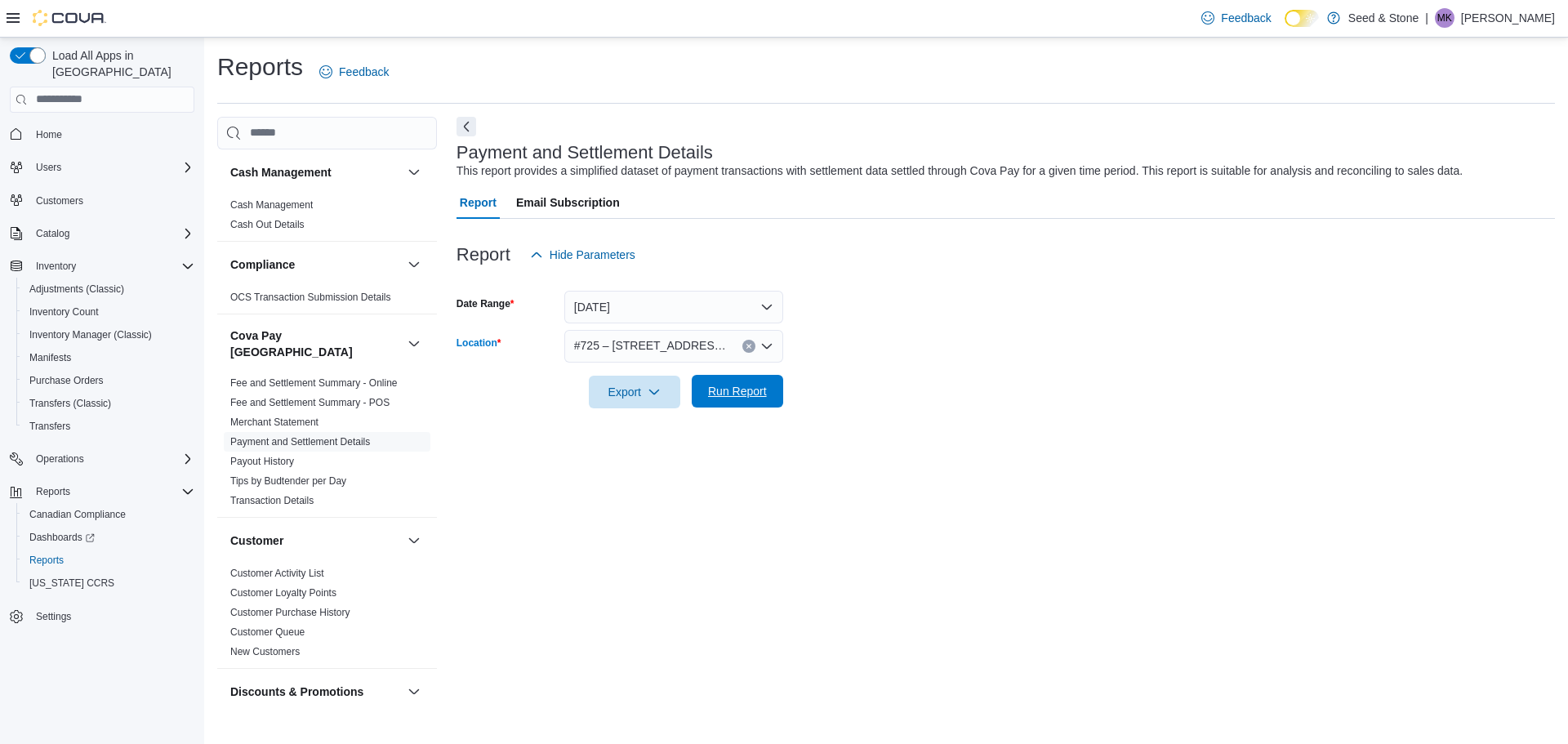
click at [731, 396] on span "Run Report" at bounding box center [738, 391] width 59 height 17
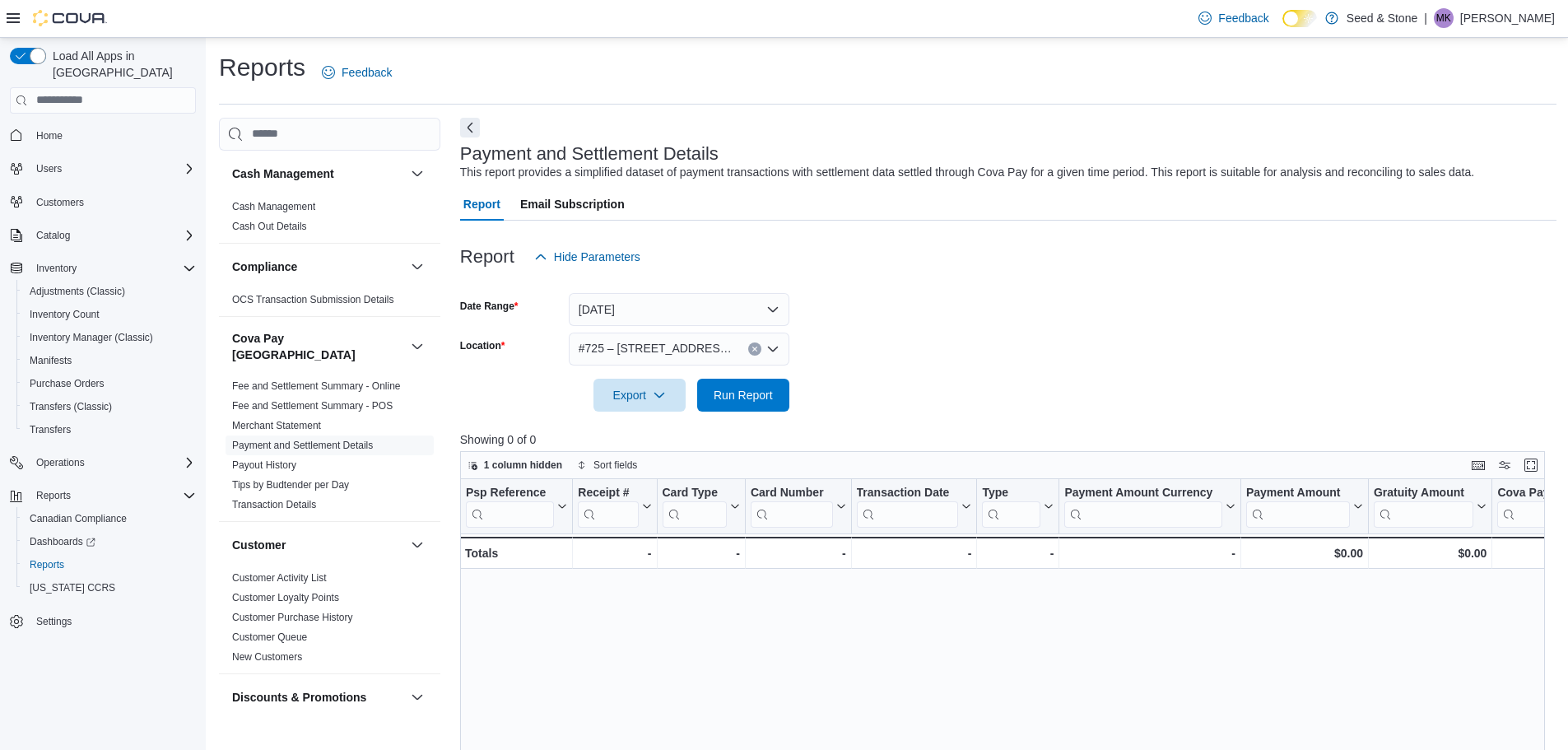
click at [1019, 311] on form "Date Range [DATE] Location #[STREET_ADDRESS][PERSON_NAME]) Export Run Report" at bounding box center [1008, 343] width 1097 height 139
click at [718, 386] on span "Run Report" at bounding box center [744, 394] width 73 height 33
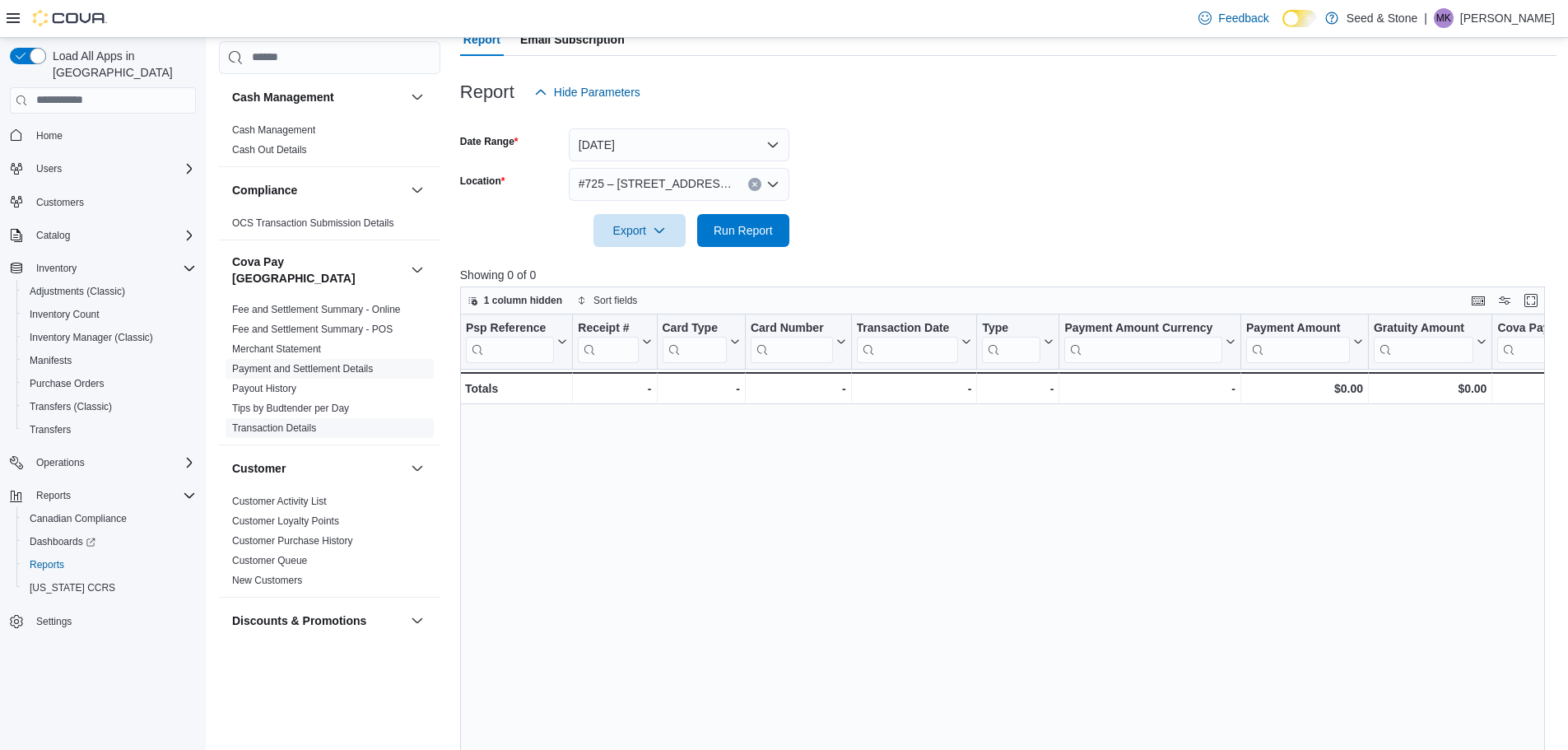
click at [291, 422] on span "Transaction Details" at bounding box center [329, 428] width 208 height 20
click at [291, 422] on link "Transaction Details" at bounding box center [274, 428] width 84 height 11
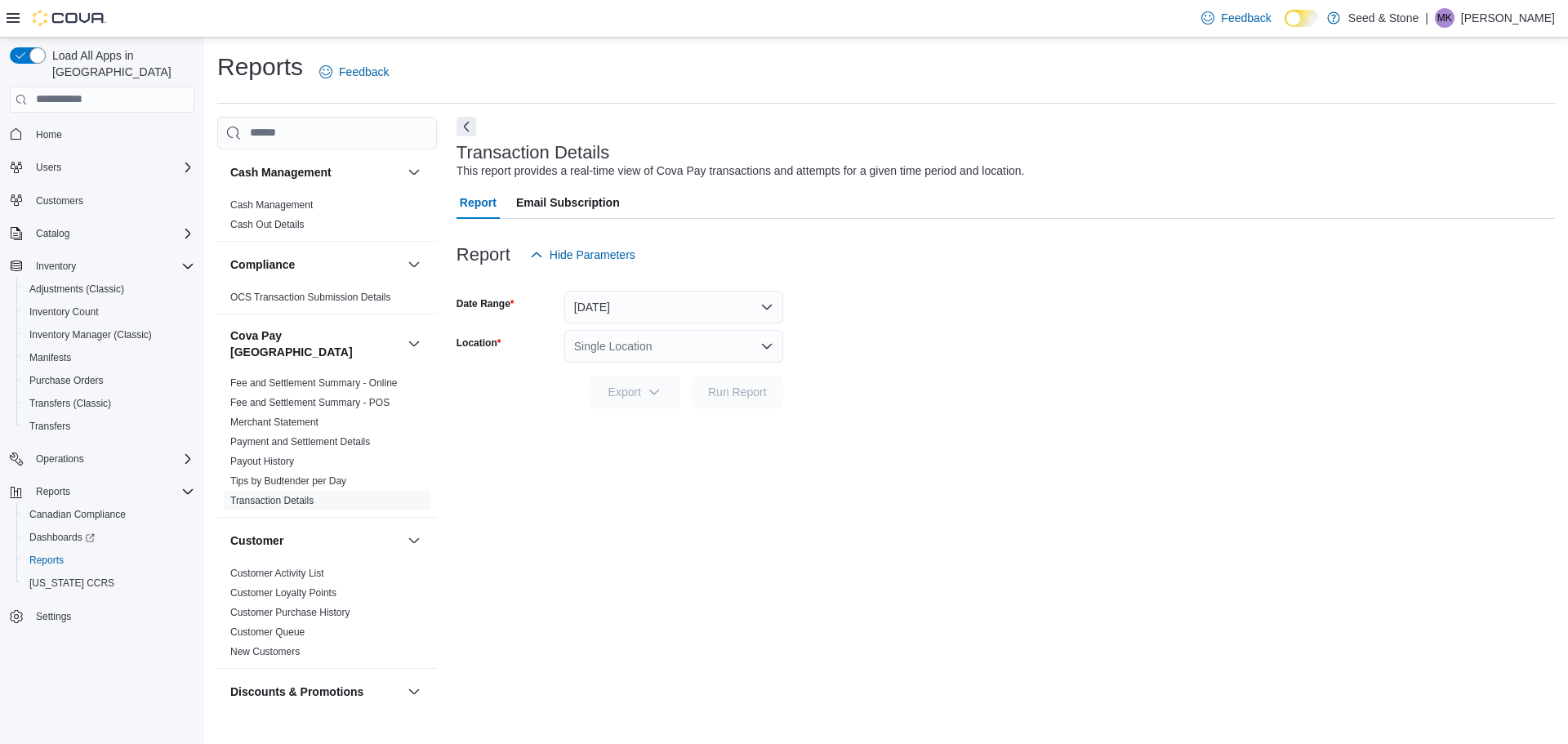
click at [698, 350] on div "Single Location" at bounding box center [673, 347] width 219 height 33
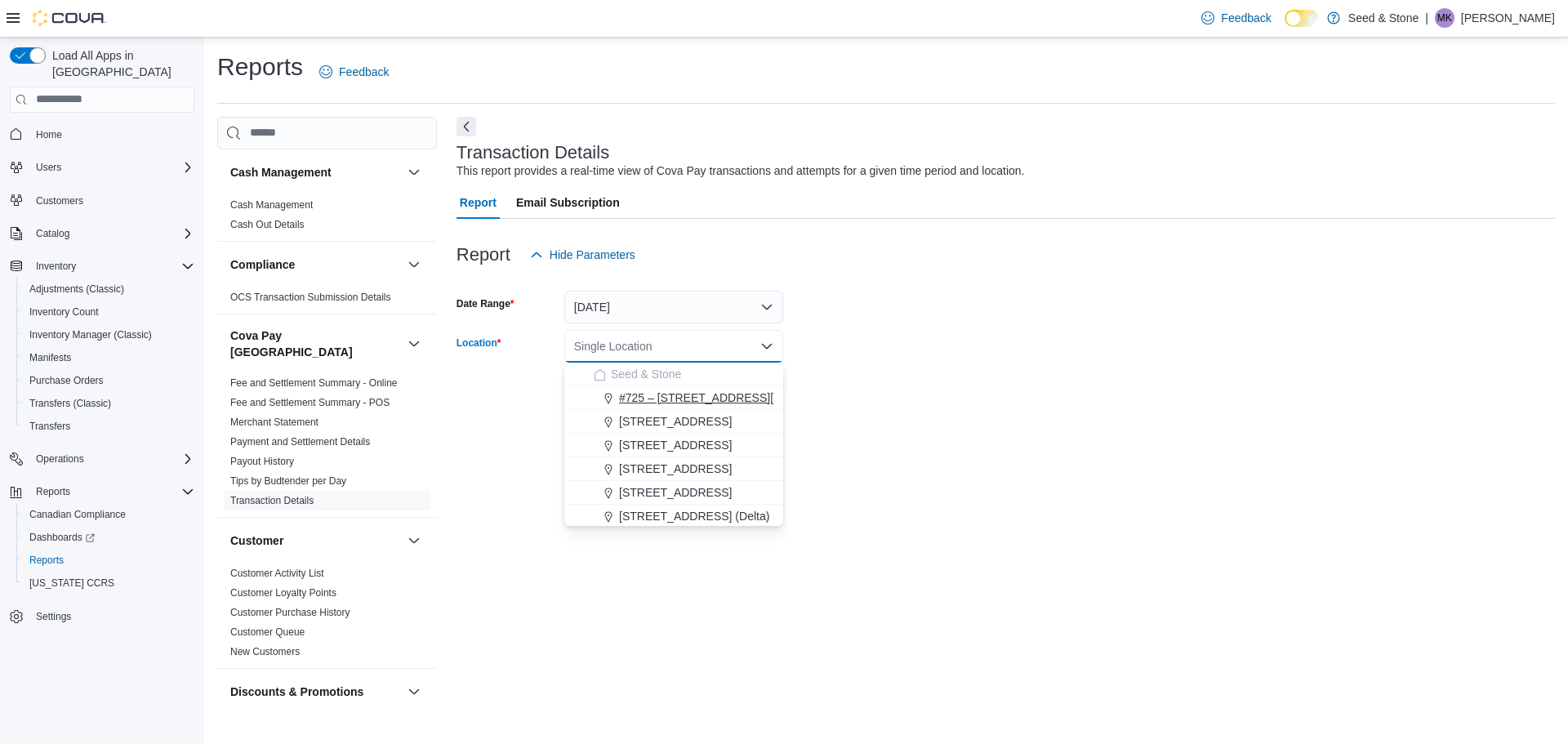
click at [688, 395] on span "#725 – [STREET_ADDRESS][PERSON_NAME])" at bounding box center [744, 397] width 249 height 17
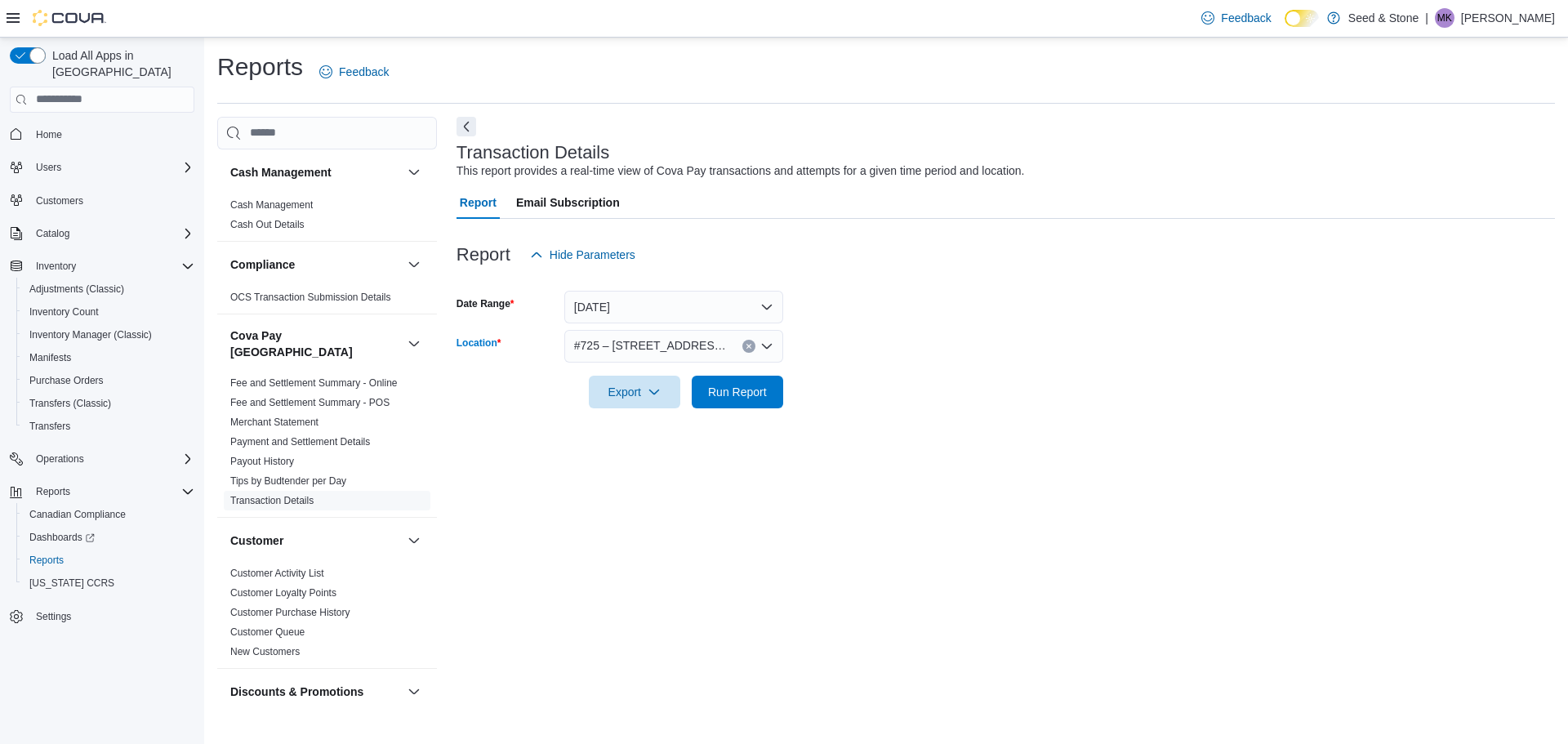
click at [823, 396] on form "Date Range [DATE] Location #[STREET_ADDRESS][PERSON_NAME]) Combo box. Selected.…" at bounding box center [1005, 340] width 1098 height 138
click at [746, 396] on span "Run Report" at bounding box center [738, 391] width 59 height 17
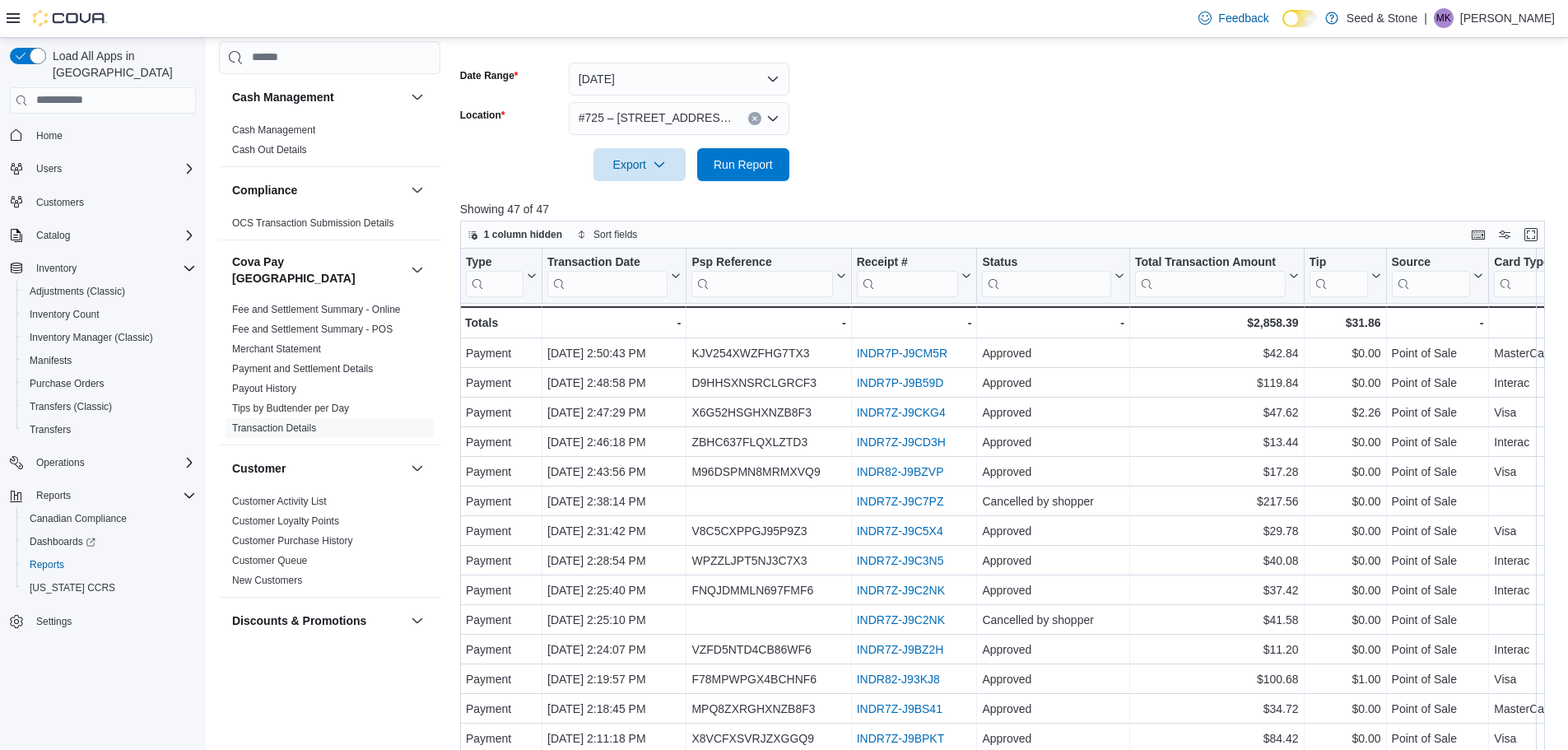
scroll to position [314, 0]
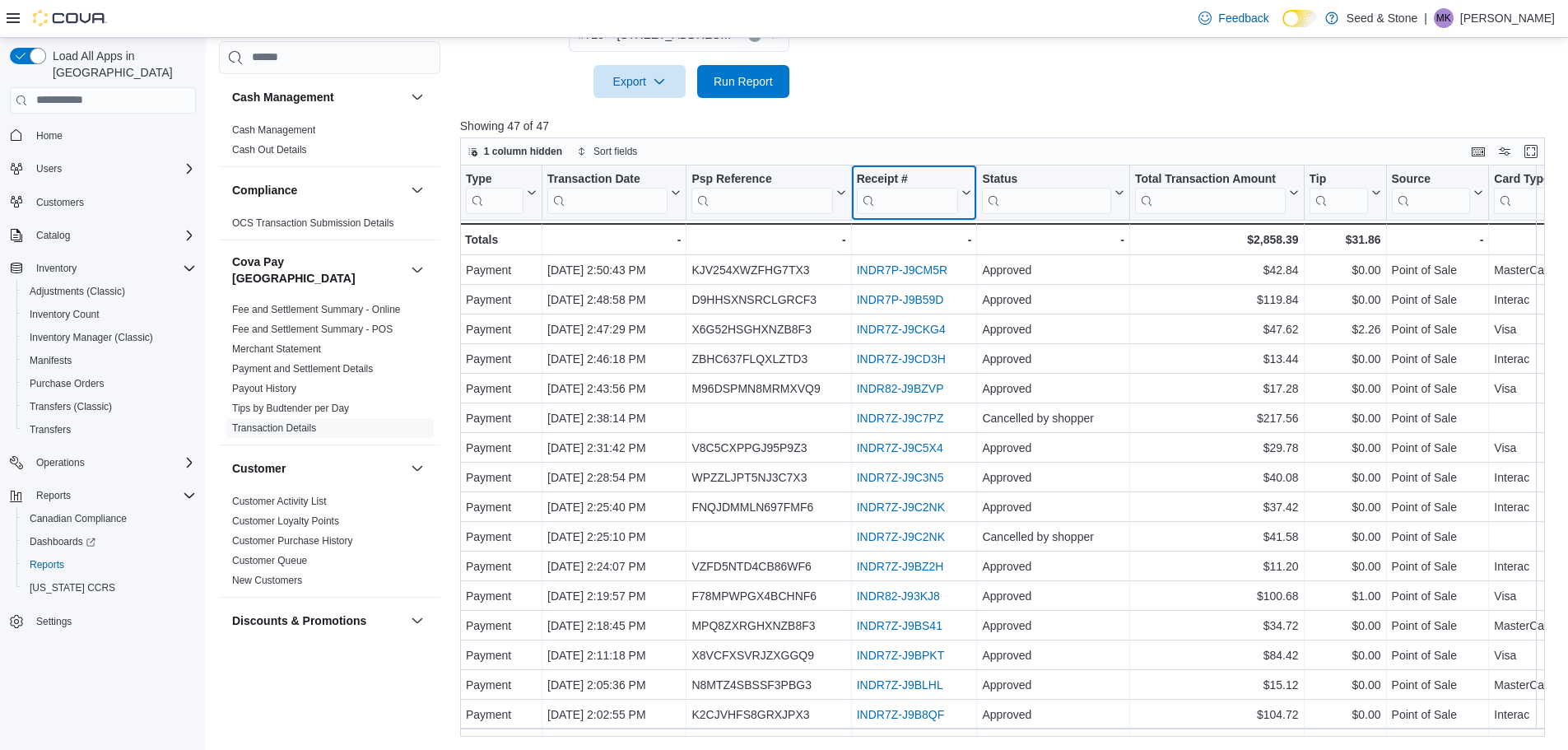
click at [907, 202] on input "search" at bounding box center [907, 200] width 102 height 26
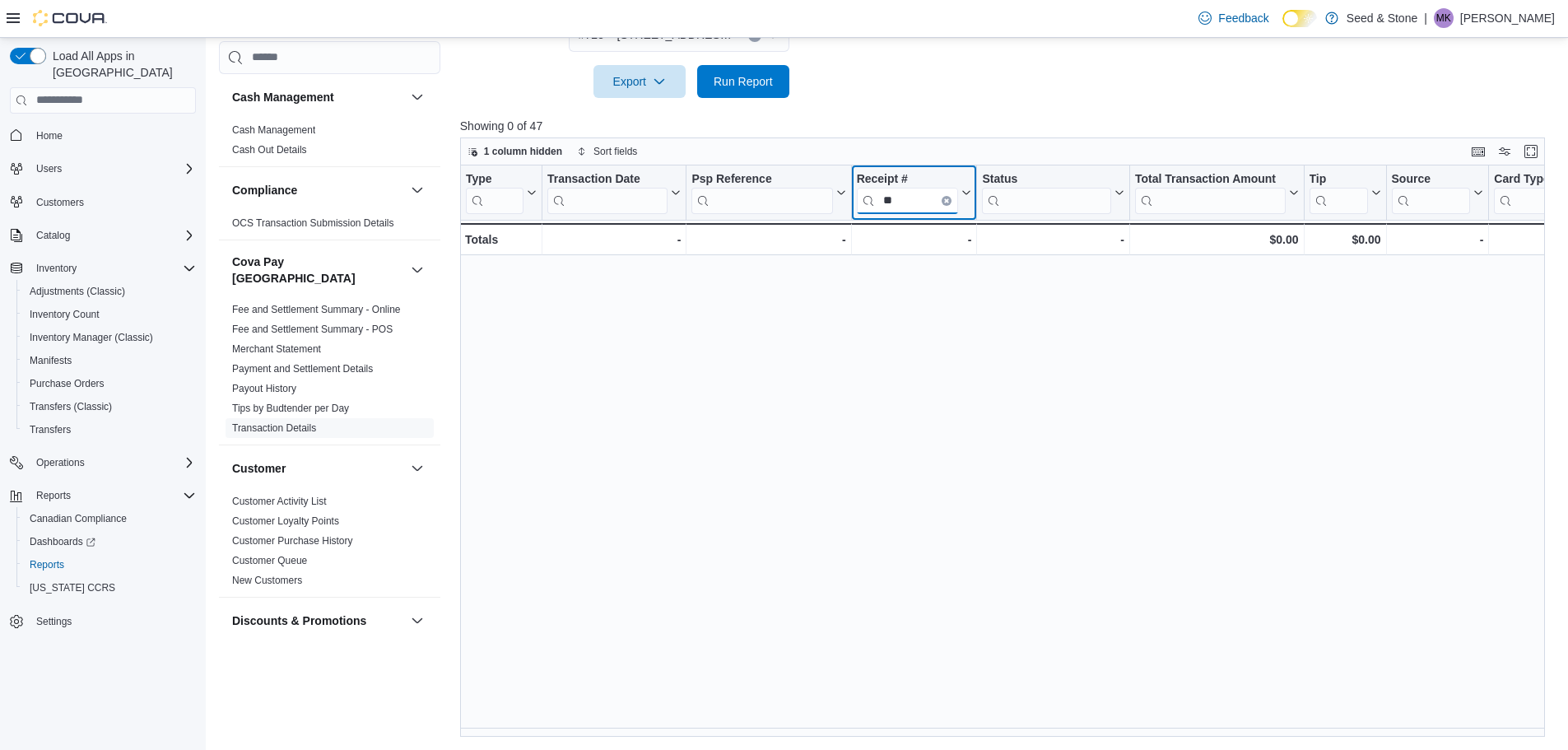
type input "*"
type input "***"
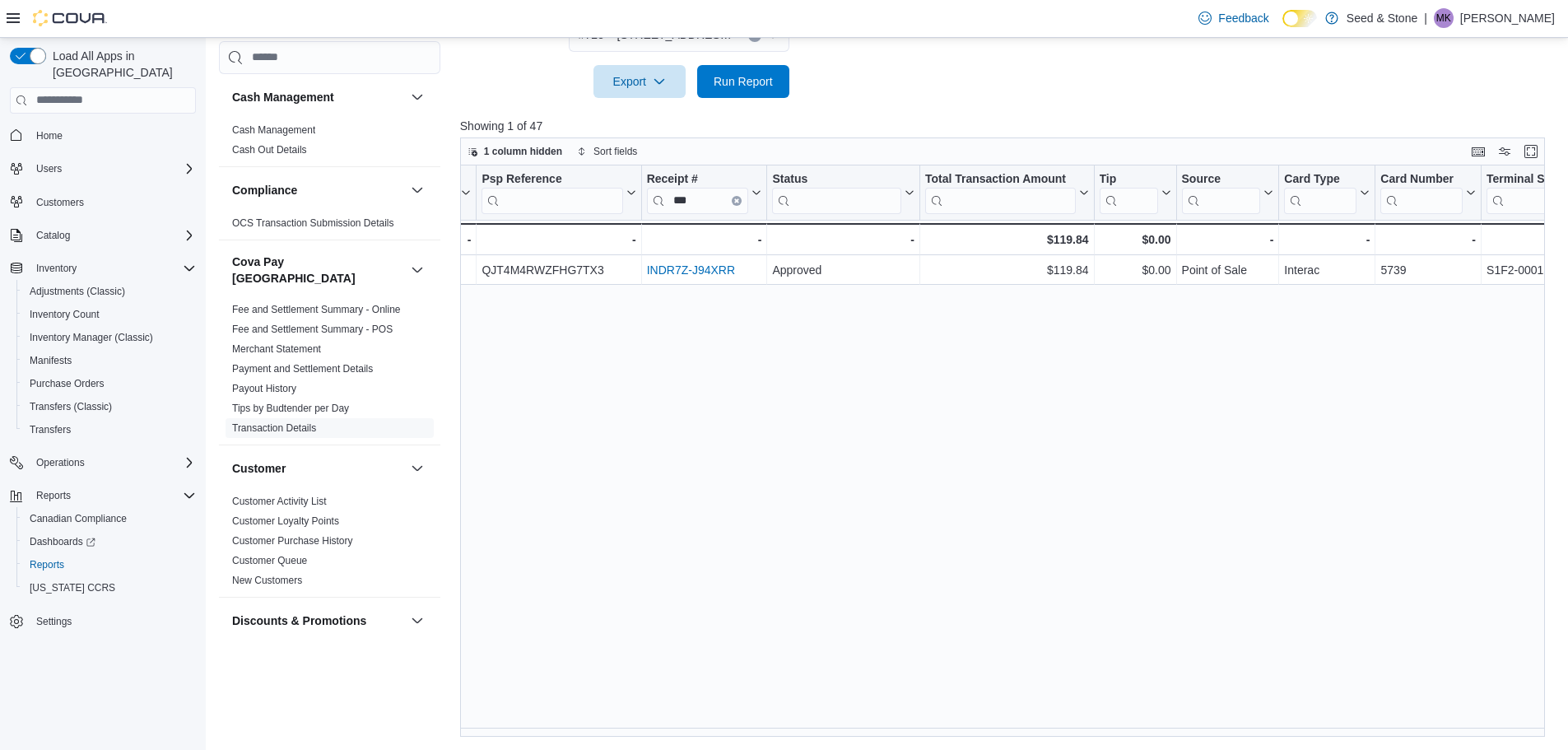
scroll to position [0, 410]
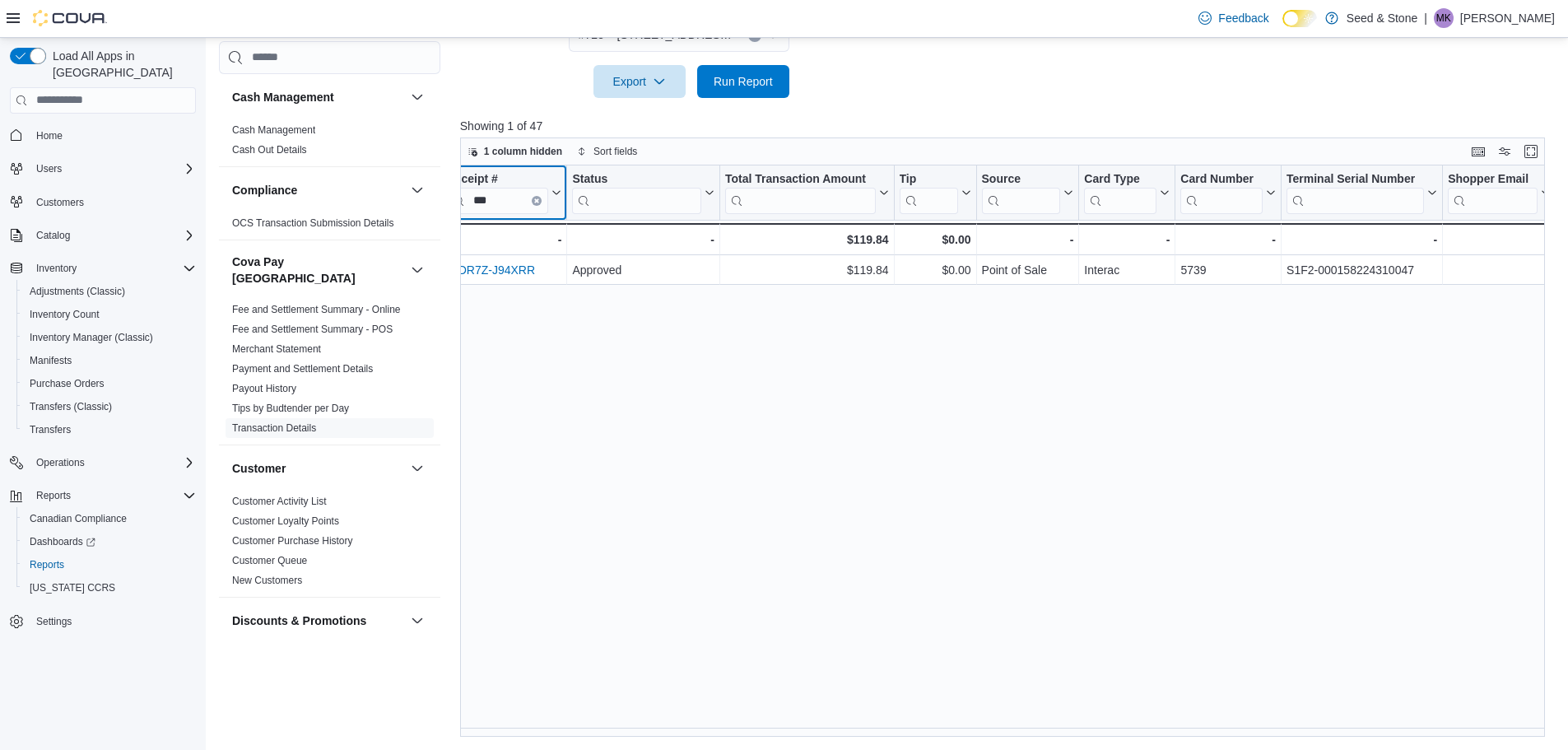
click at [536, 204] on button "Clear input" at bounding box center [536, 199] width 10 height 10
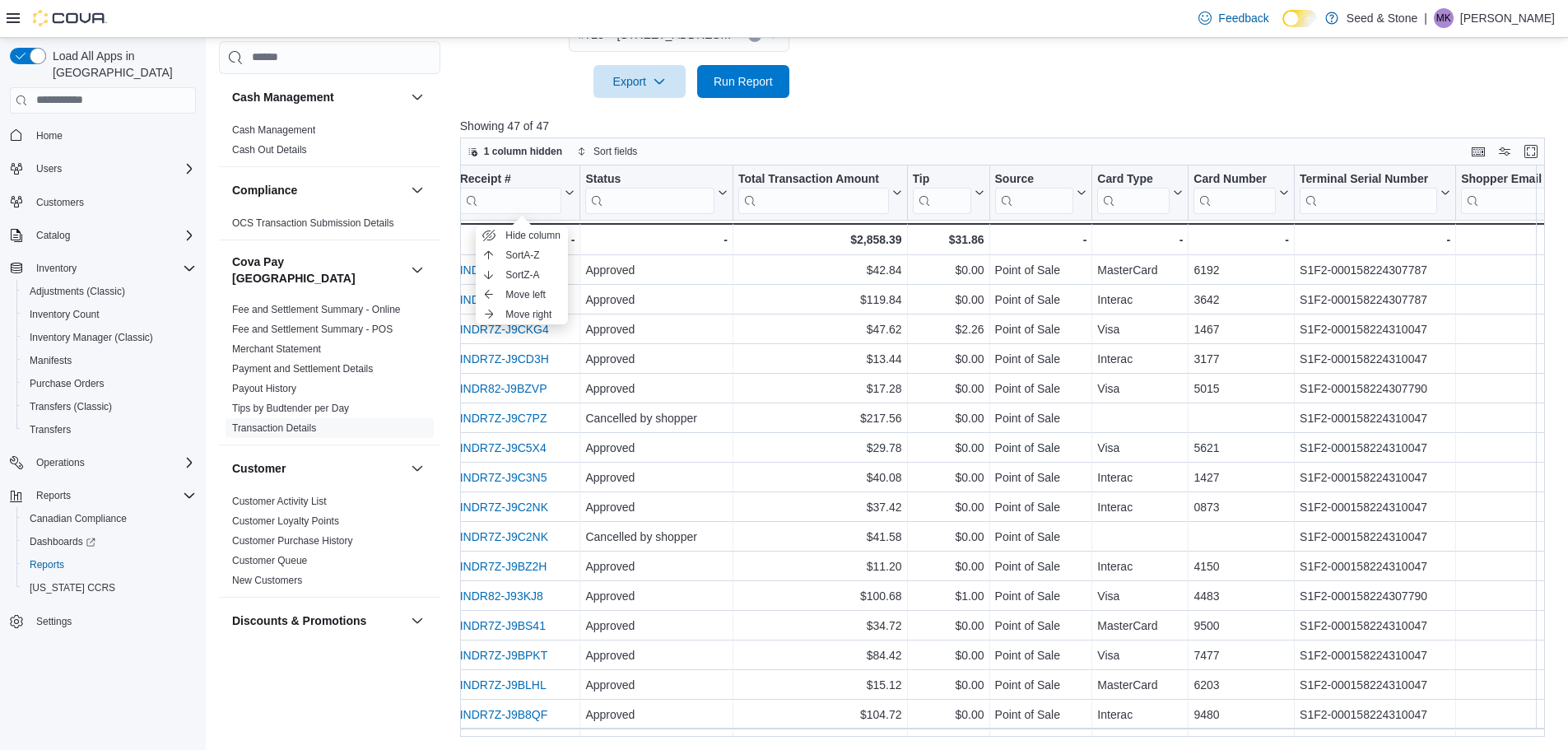
scroll to position [0, 392]
click at [1243, 203] on input "search" at bounding box center [1240, 200] width 83 height 26
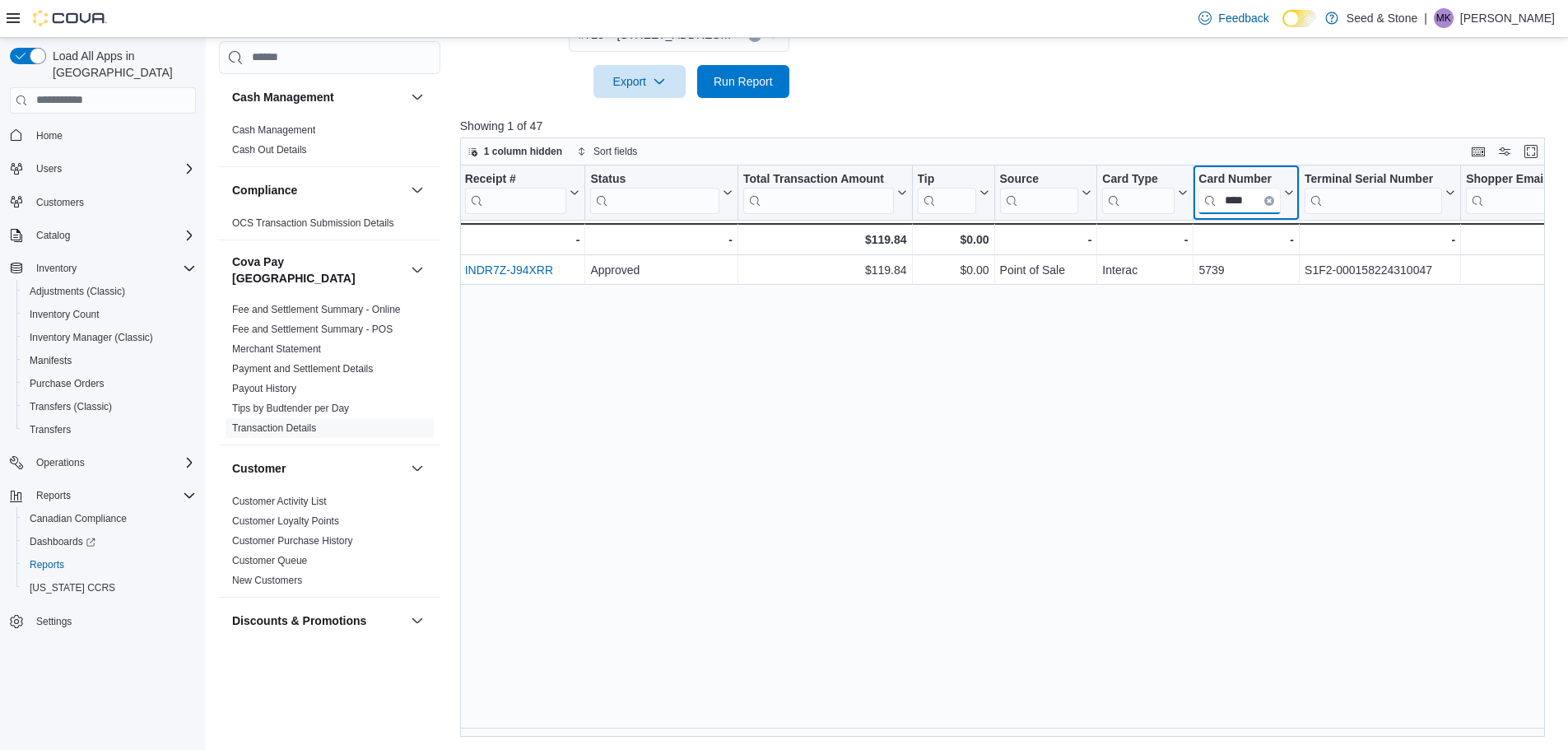
type input "****"
click at [1095, 514] on div "Type Click to view column header actions Transaction Date Click to view column …" at bounding box center [1008, 451] width 1097 height 573
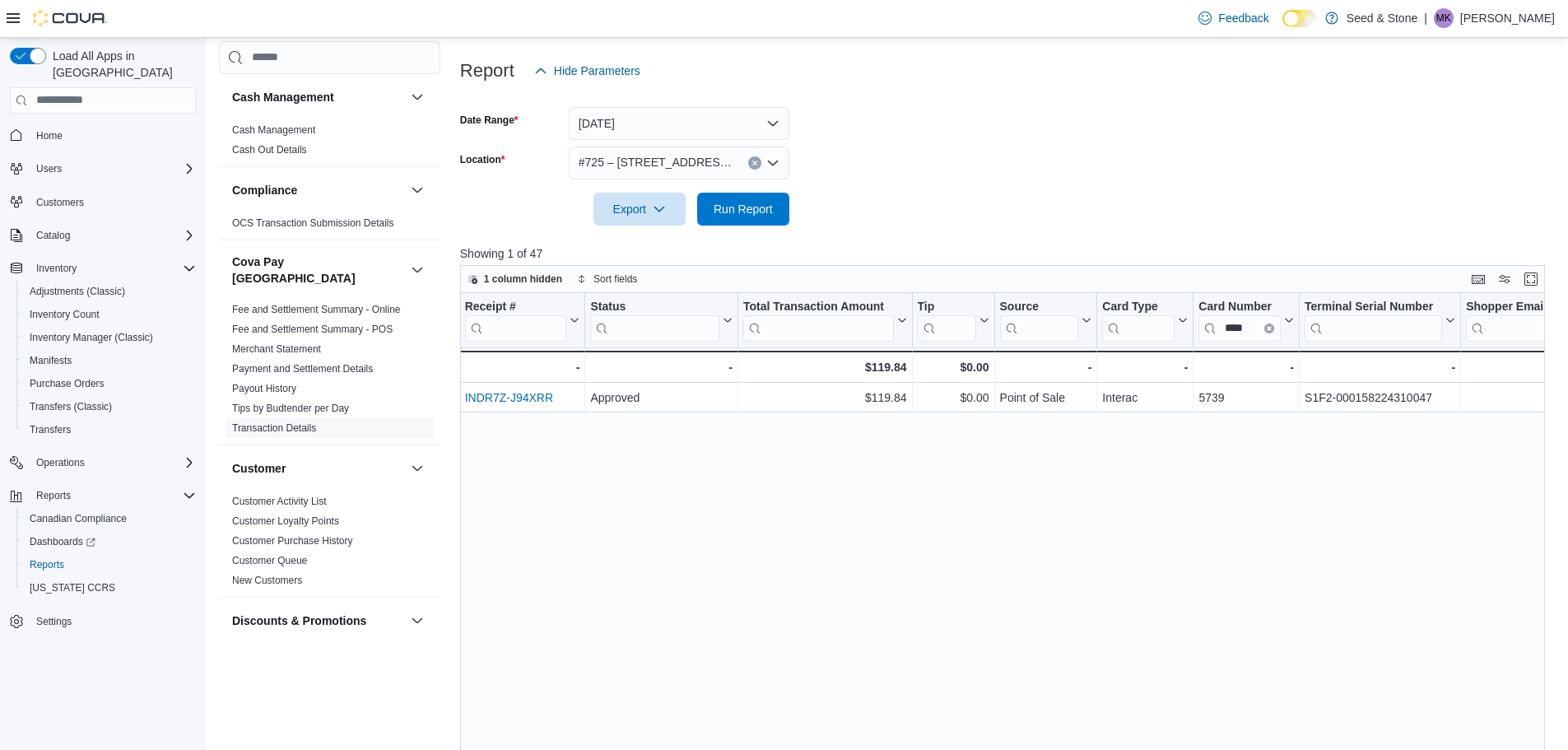
scroll to position [314, 0]
